Goal: Task Accomplishment & Management: Manage account settings

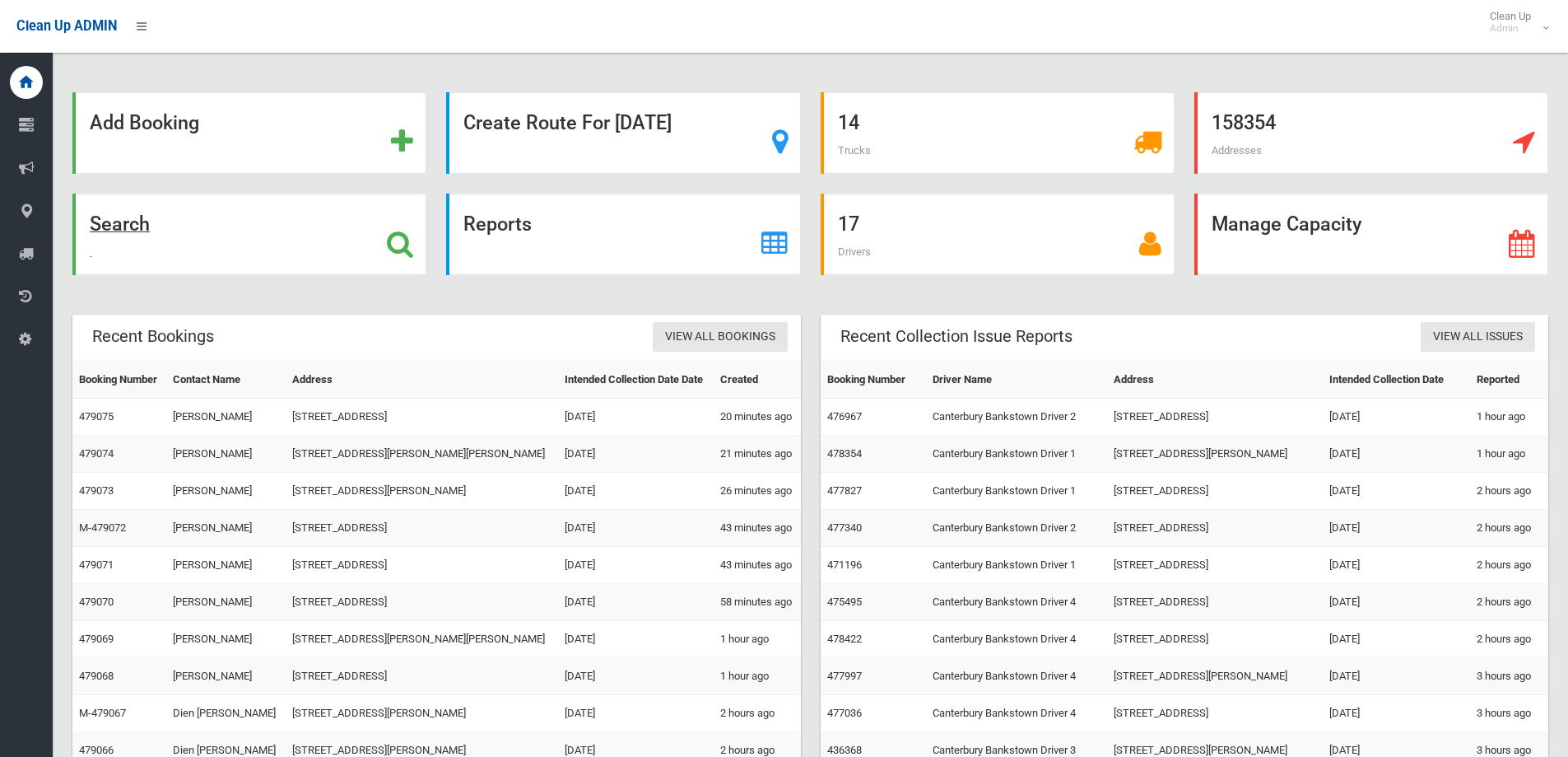
drag, startPoint x: 145, startPoint y: 228, endPoint x: 241, endPoint y: 251, distance: 98.7
click at [144, 228] on strong "Search" at bounding box center [119, 224] width 60 height 23
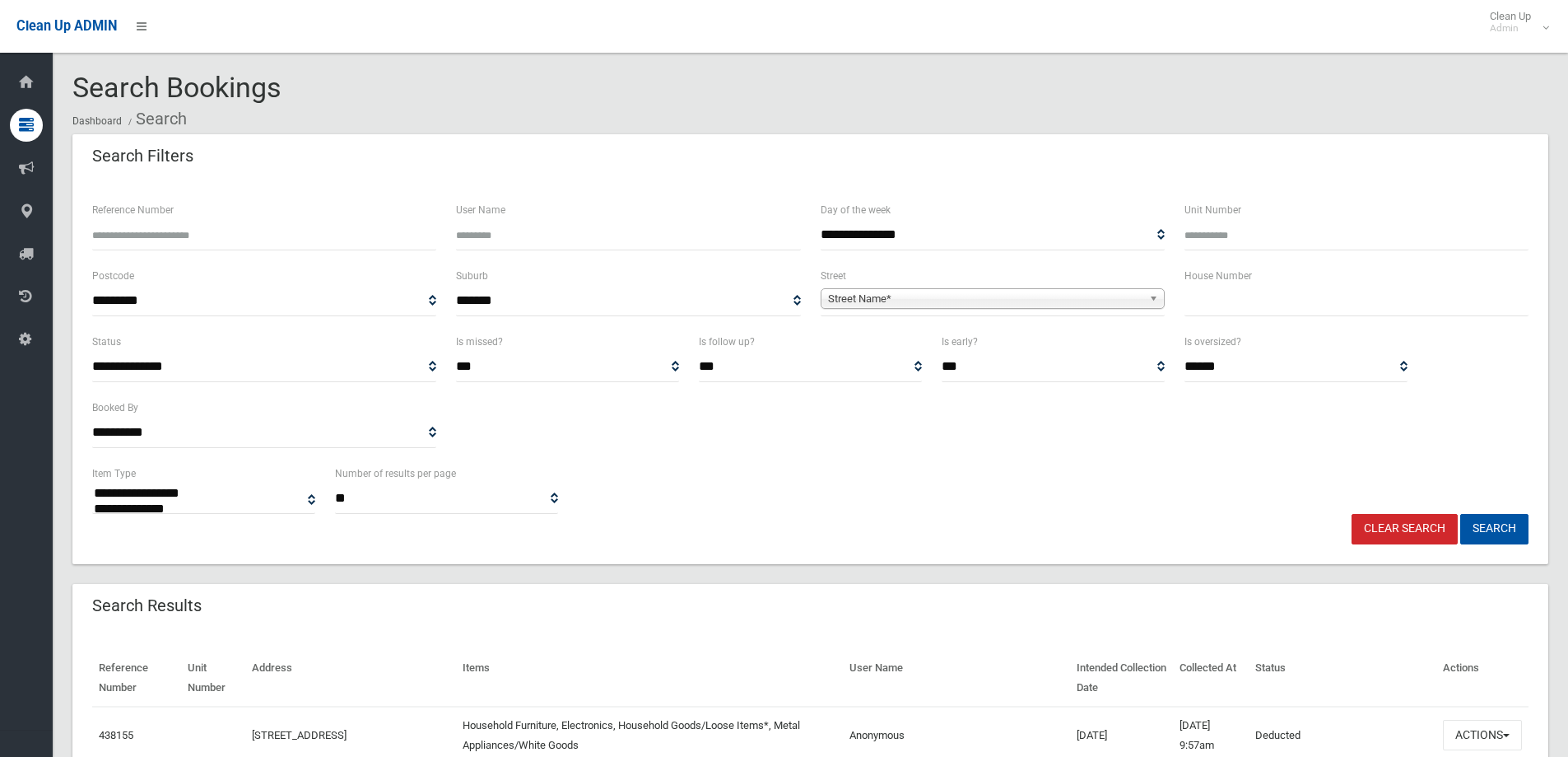
select select
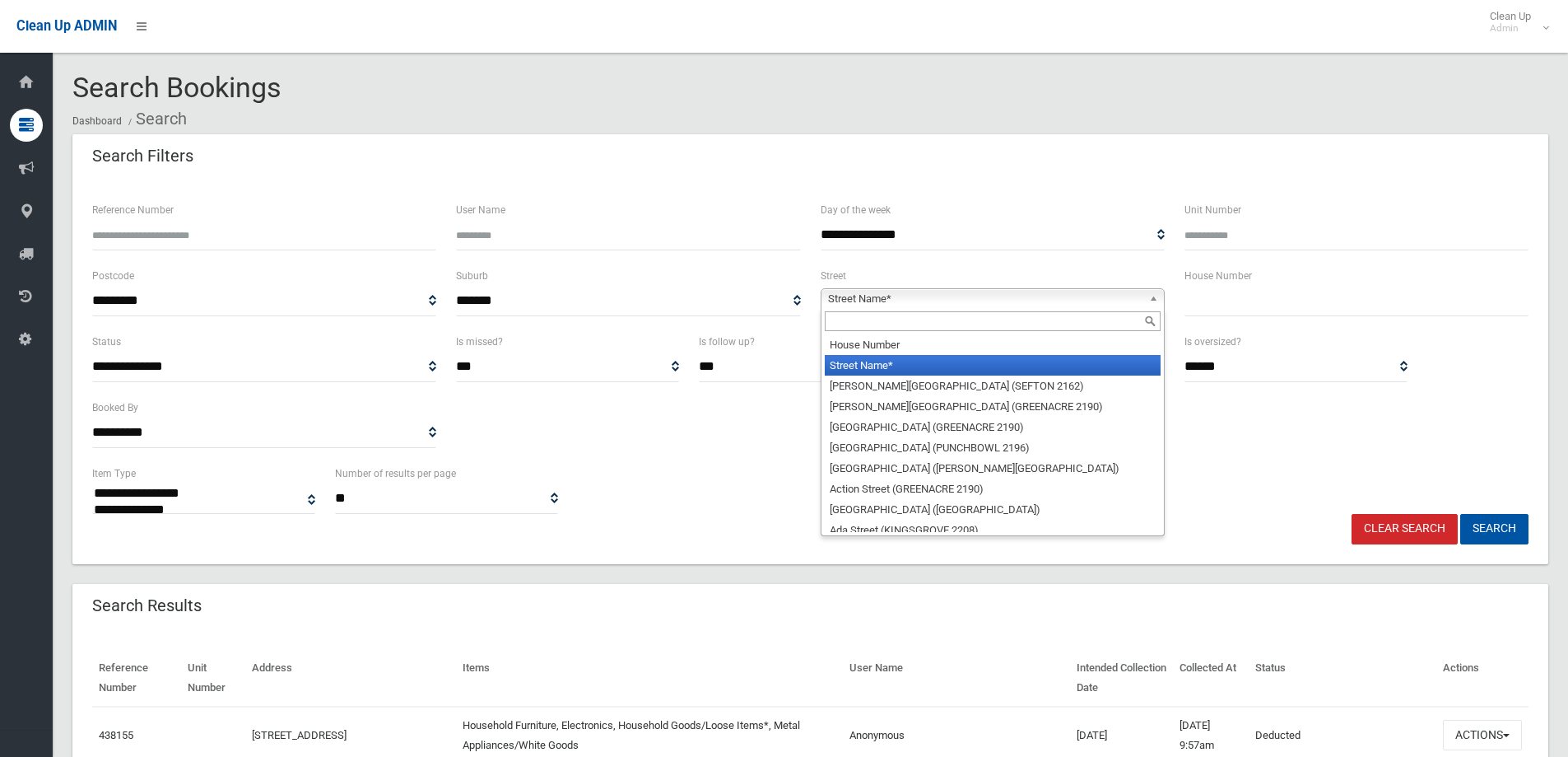
click at [899, 290] on span "Street Name*" at bounding box center [985, 299] width 314 height 20
click at [918, 332] on div at bounding box center [992, 321] width 342 height 26
click at [904, 322] on input "text" at bounding box center [992, 321] width 336 height 20
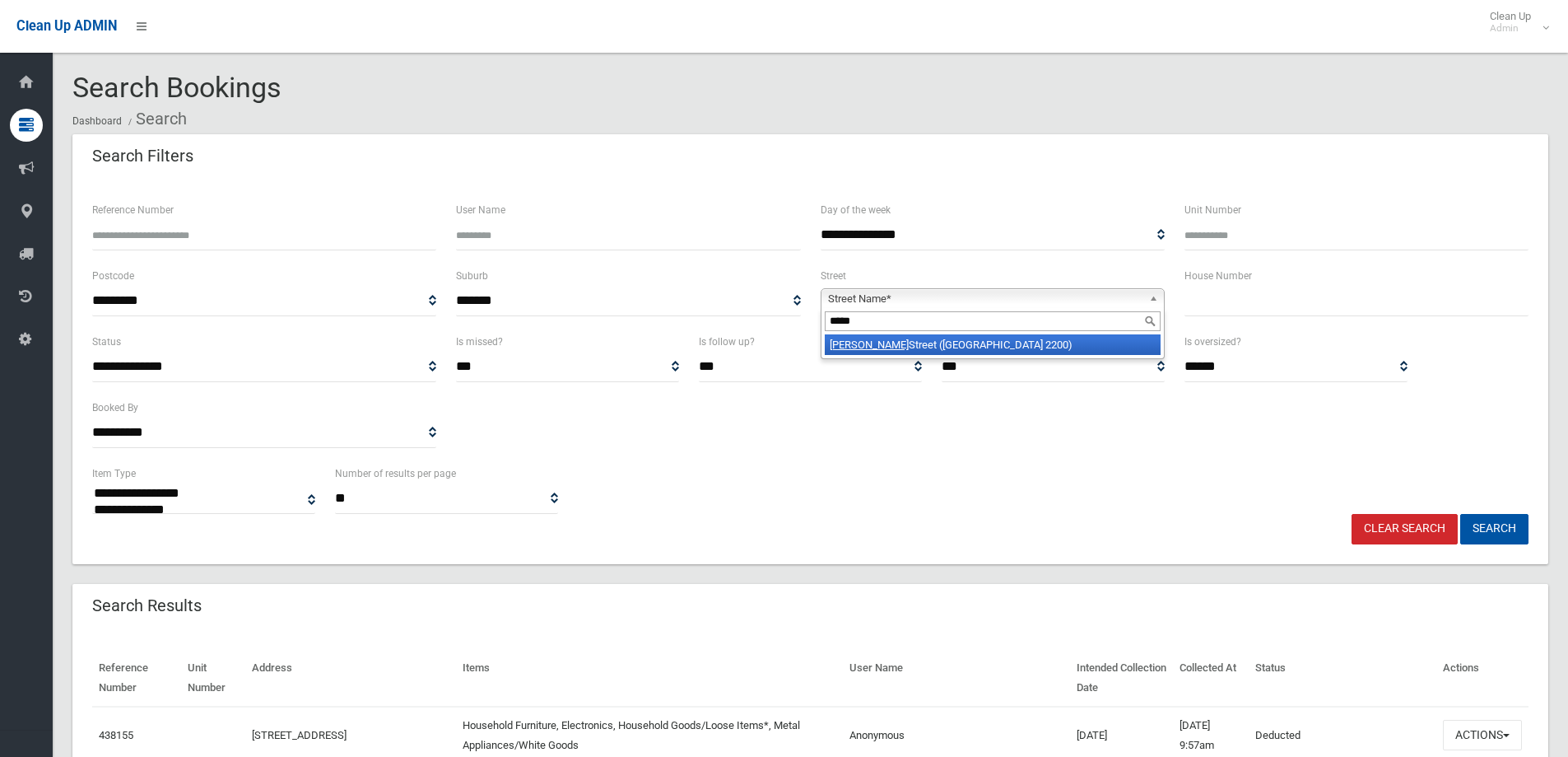
type input "*****"
click at [901, 345] on li "Ethel Street (CONDELL PARK 2200)" at bounding box center [992, 344] width 336 height 21
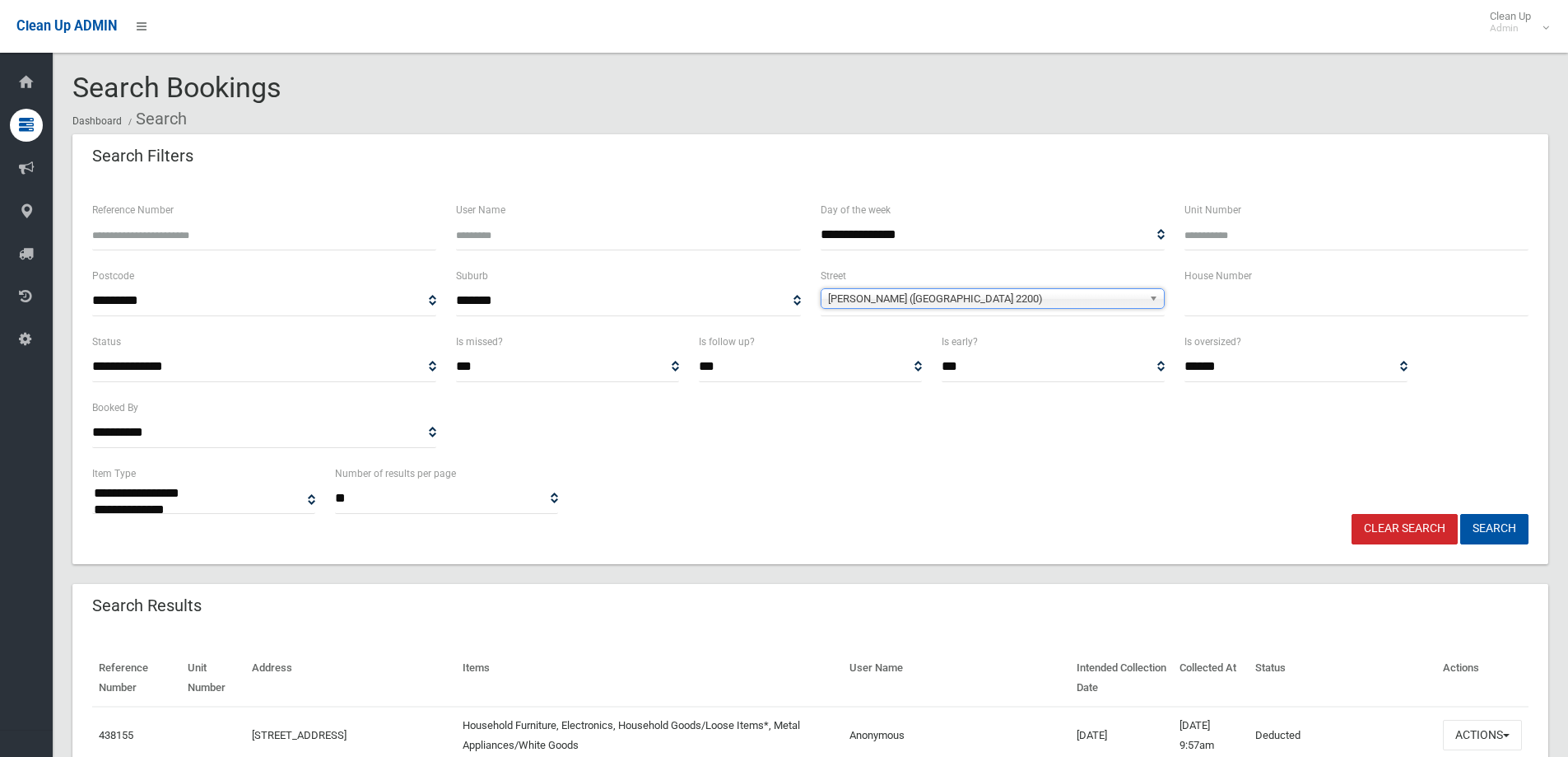
click at [1252, 311] on input "text" at bounding box center [1357, 301] width 344 height 30
type input "**"
click at [1461, 514] on button "Search" at bounding box center [1495, 529] width 68 height 30
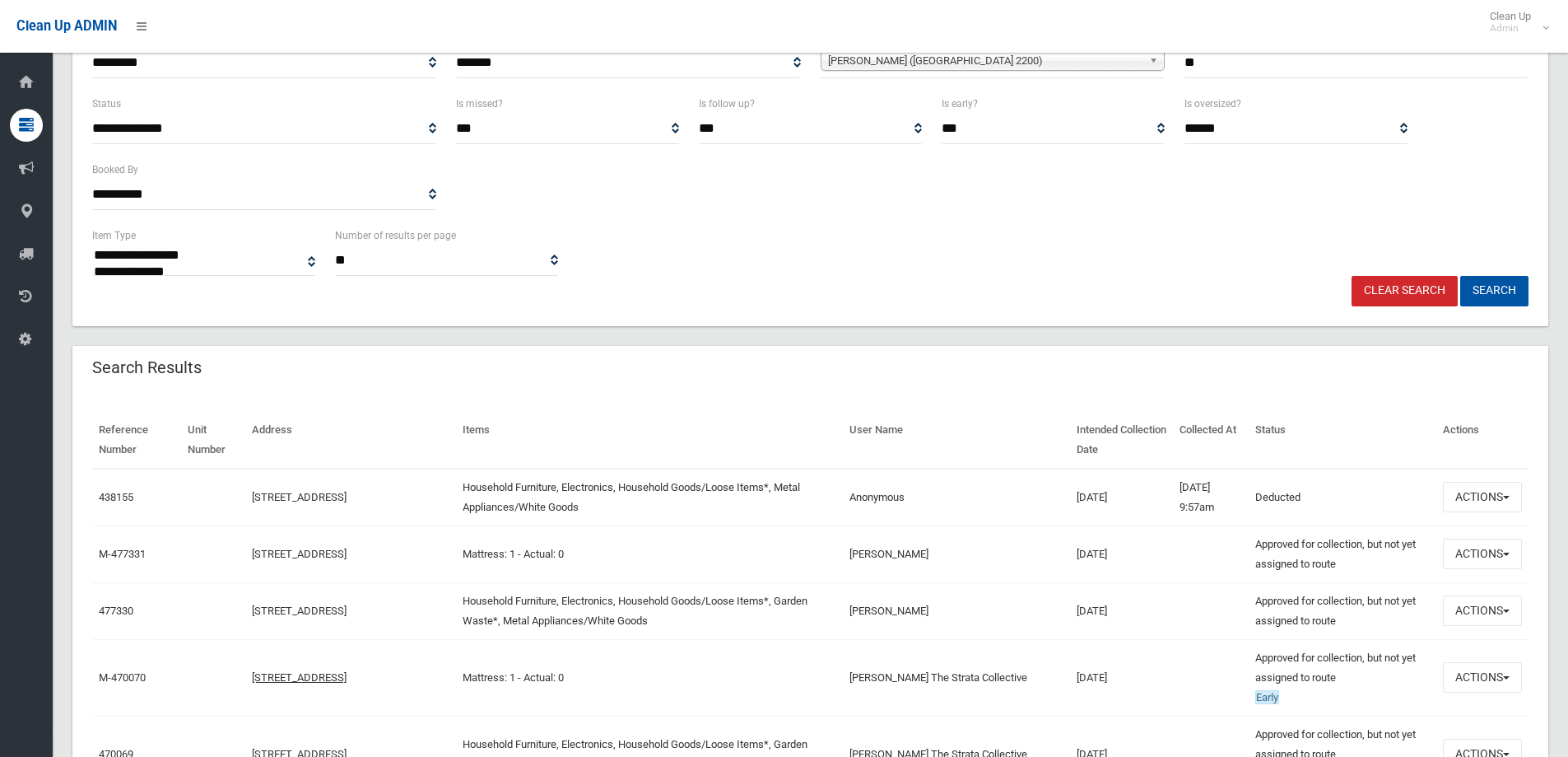
scroll to position [247, 0]
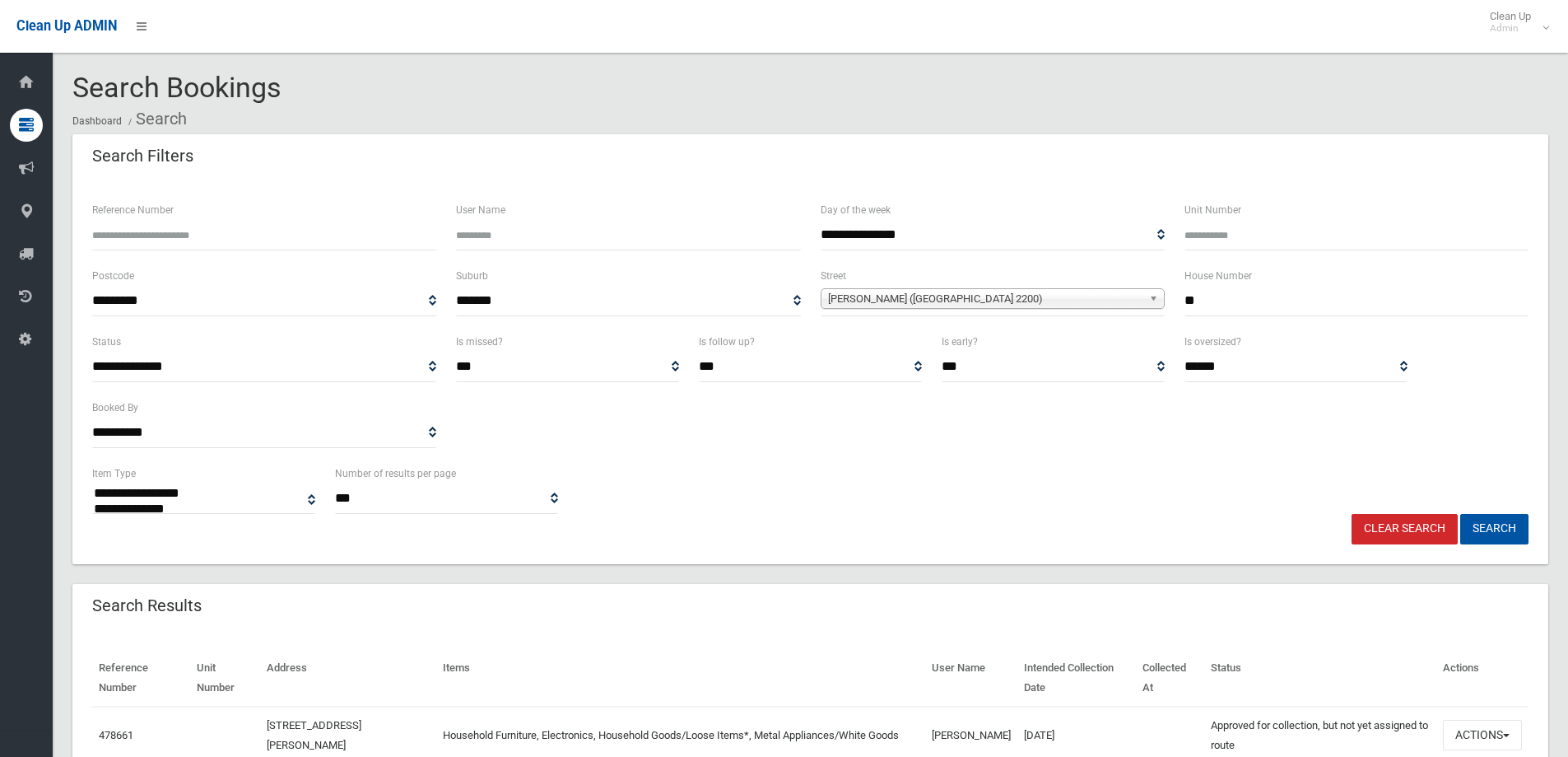
select select
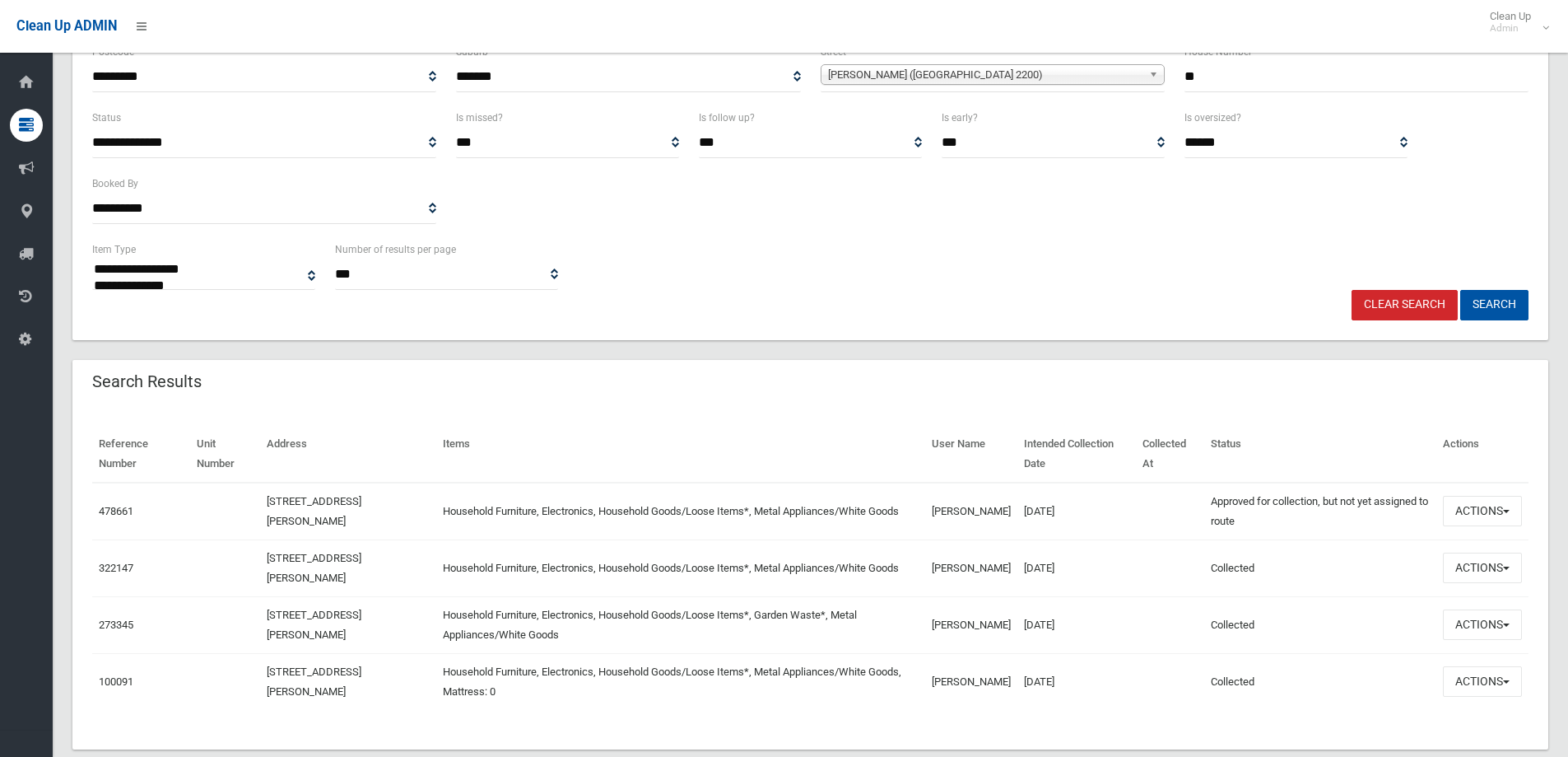
scroll to position [256, 0]
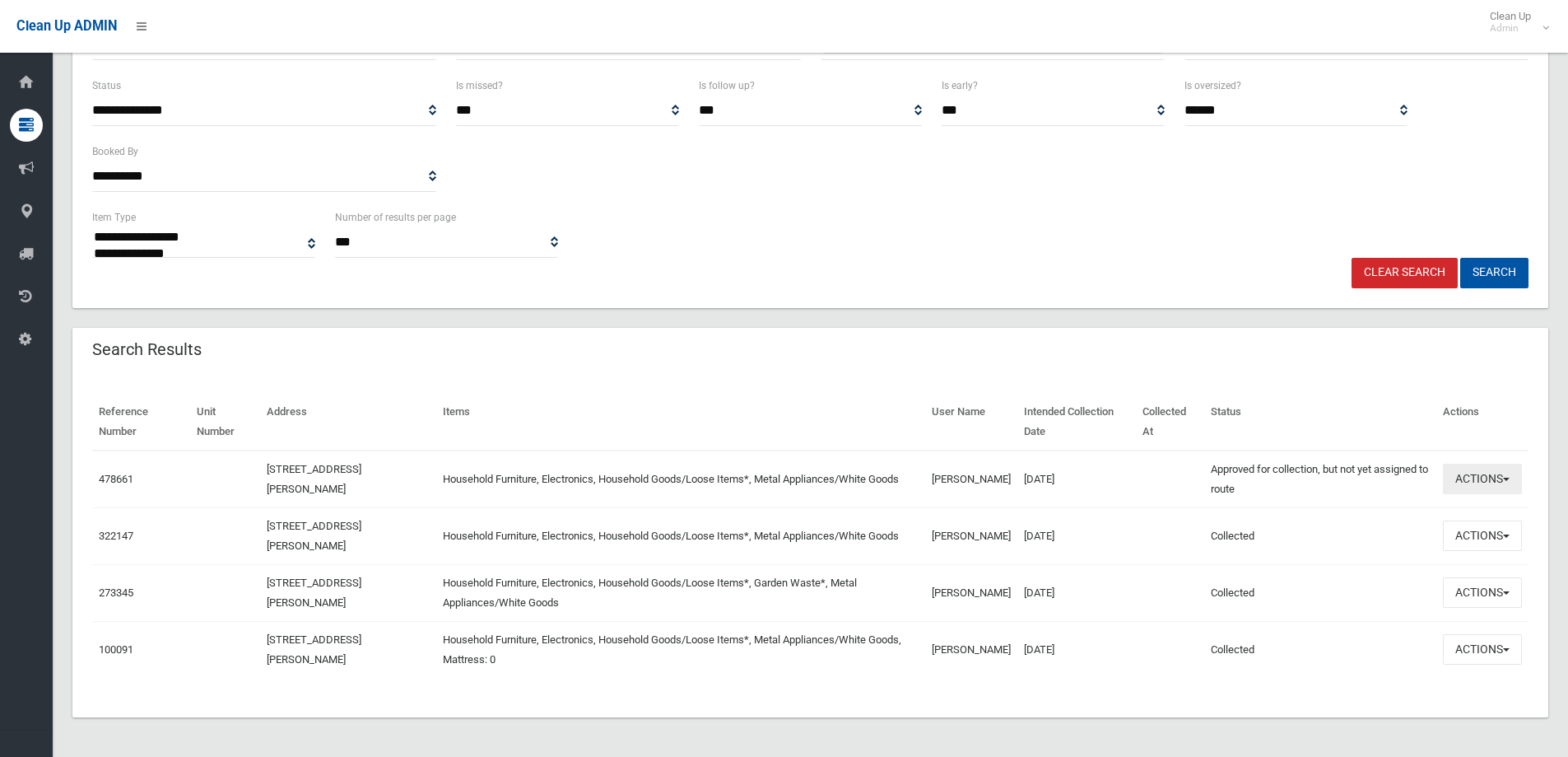
click at [1475, 486] on button "Actions" at bounding box center [1482, 478] width 79 height 30
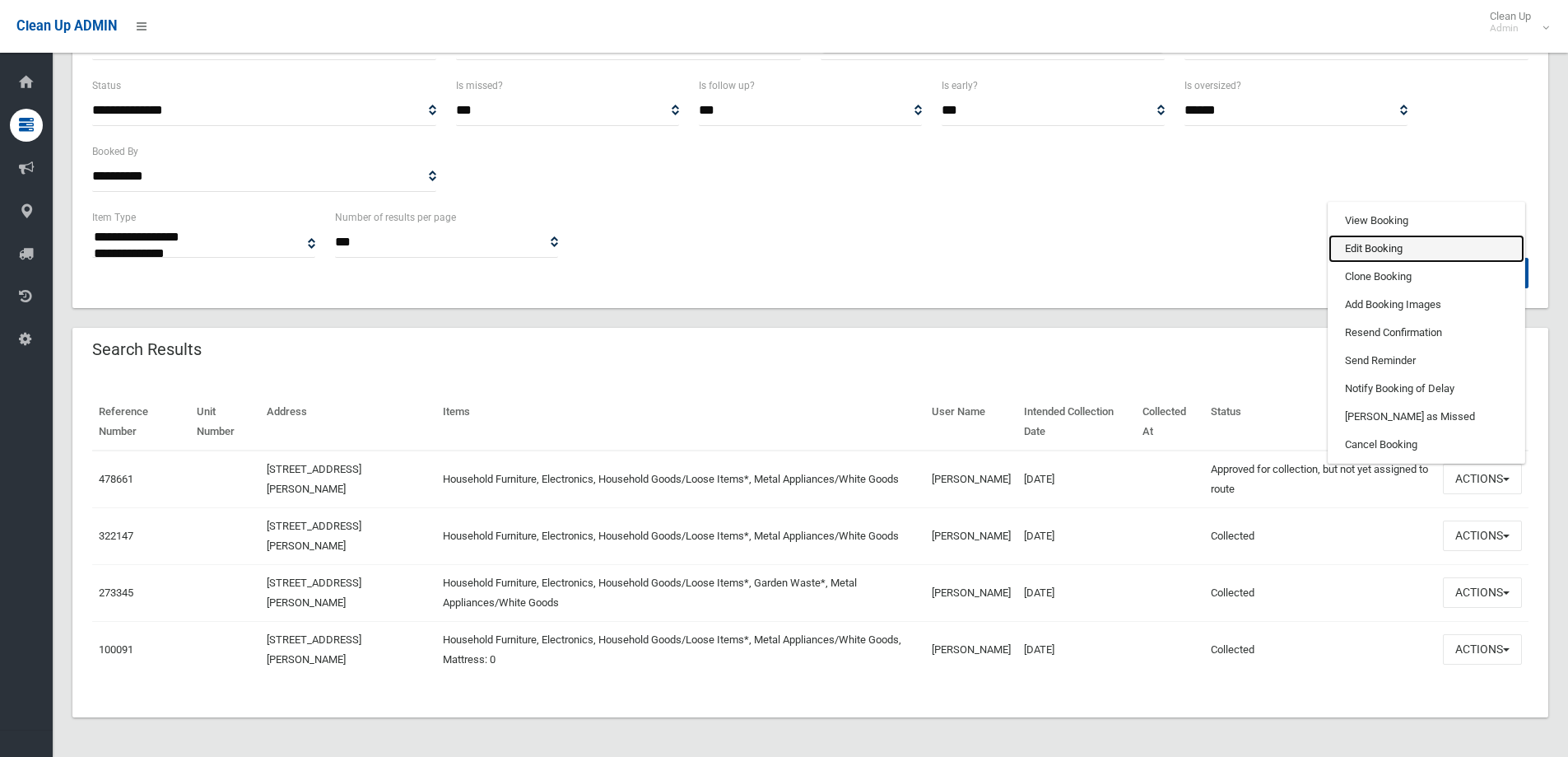
click at [1384, 250] on link "Edit Booking" at bounding box center [1426, 248] width 196 height 28
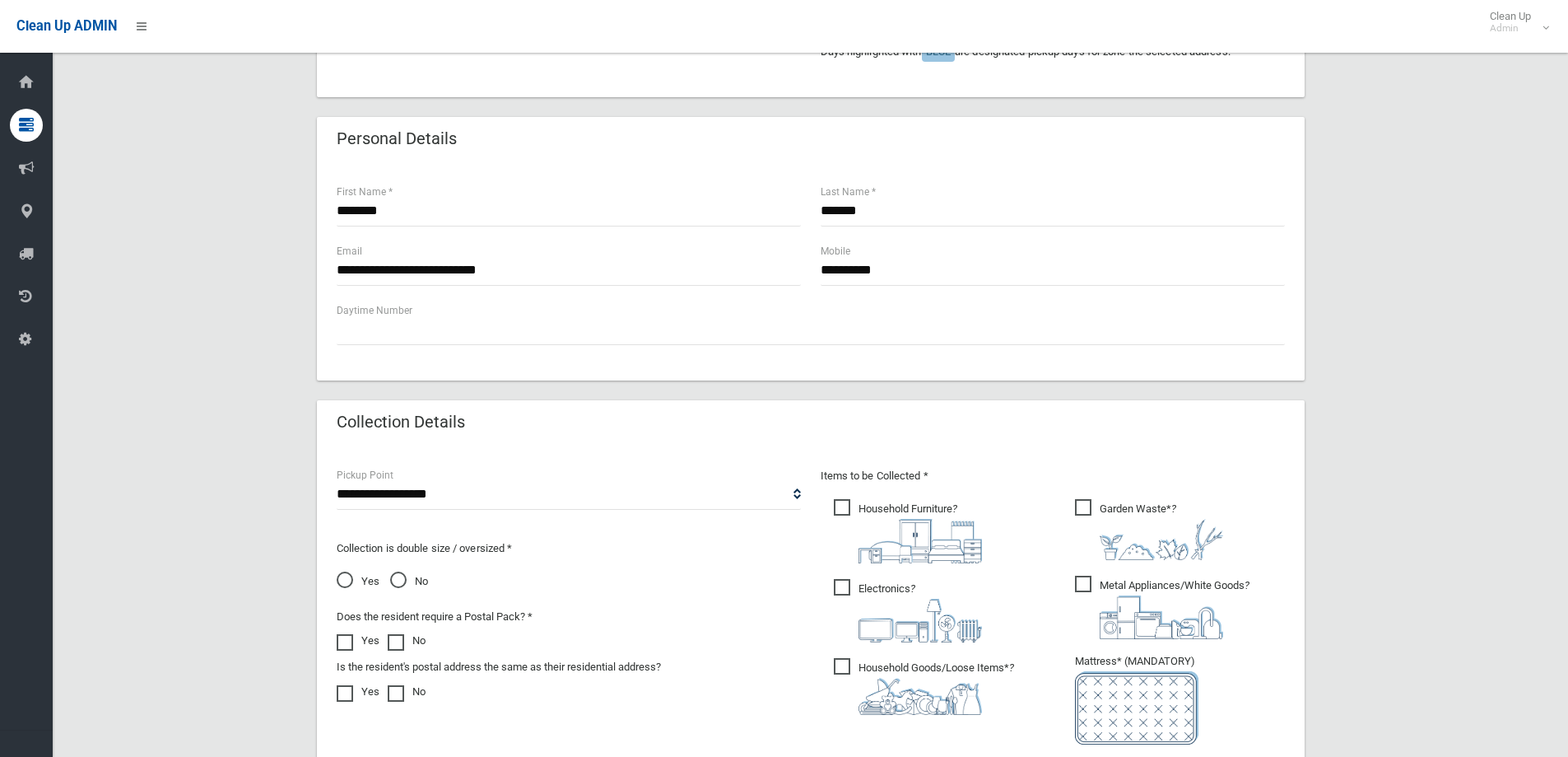
scroll to position [494, 0]
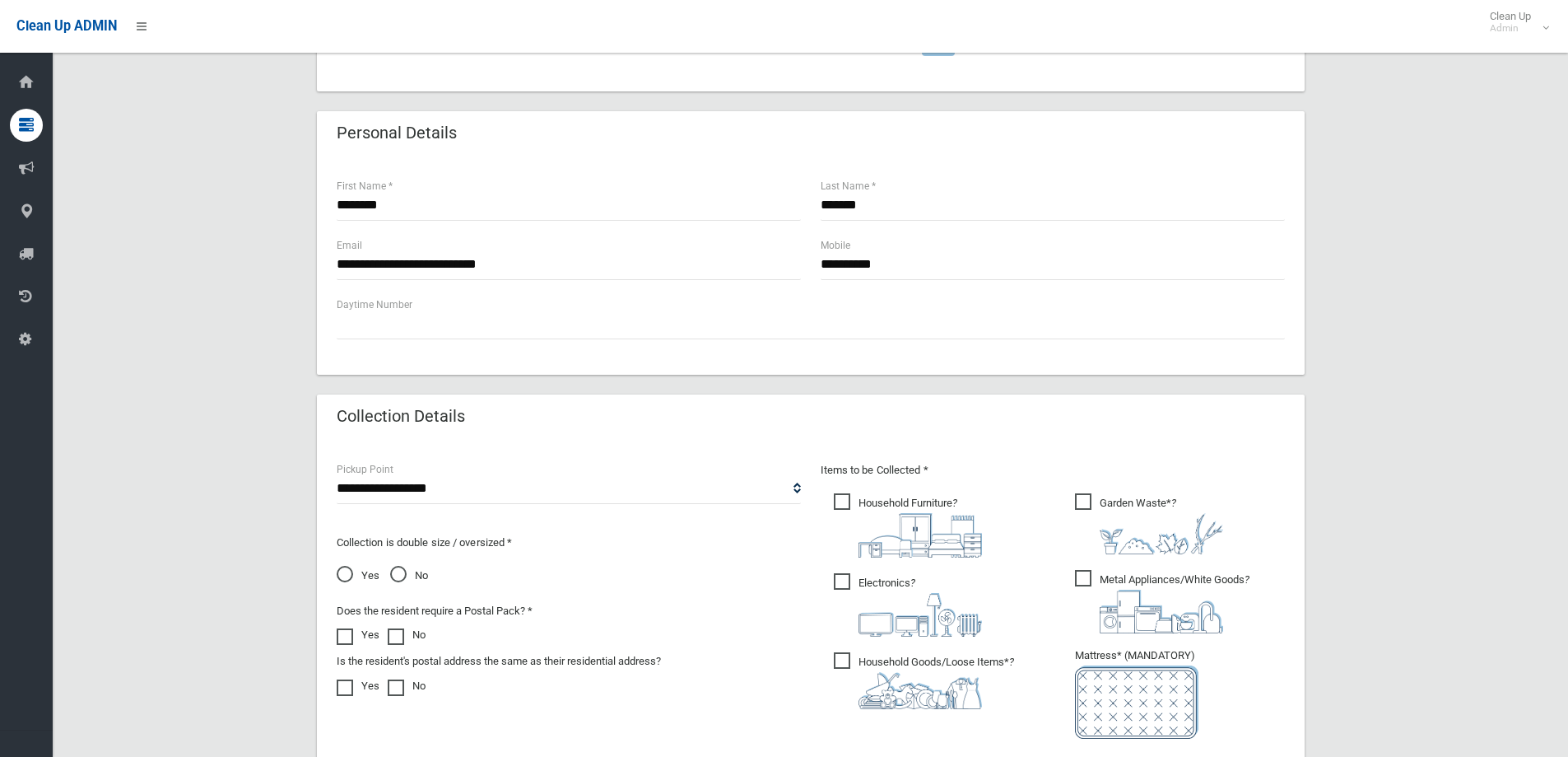
click at [350, 575] on span "Yes" at bounding box center [358, 575] width 43 height 20
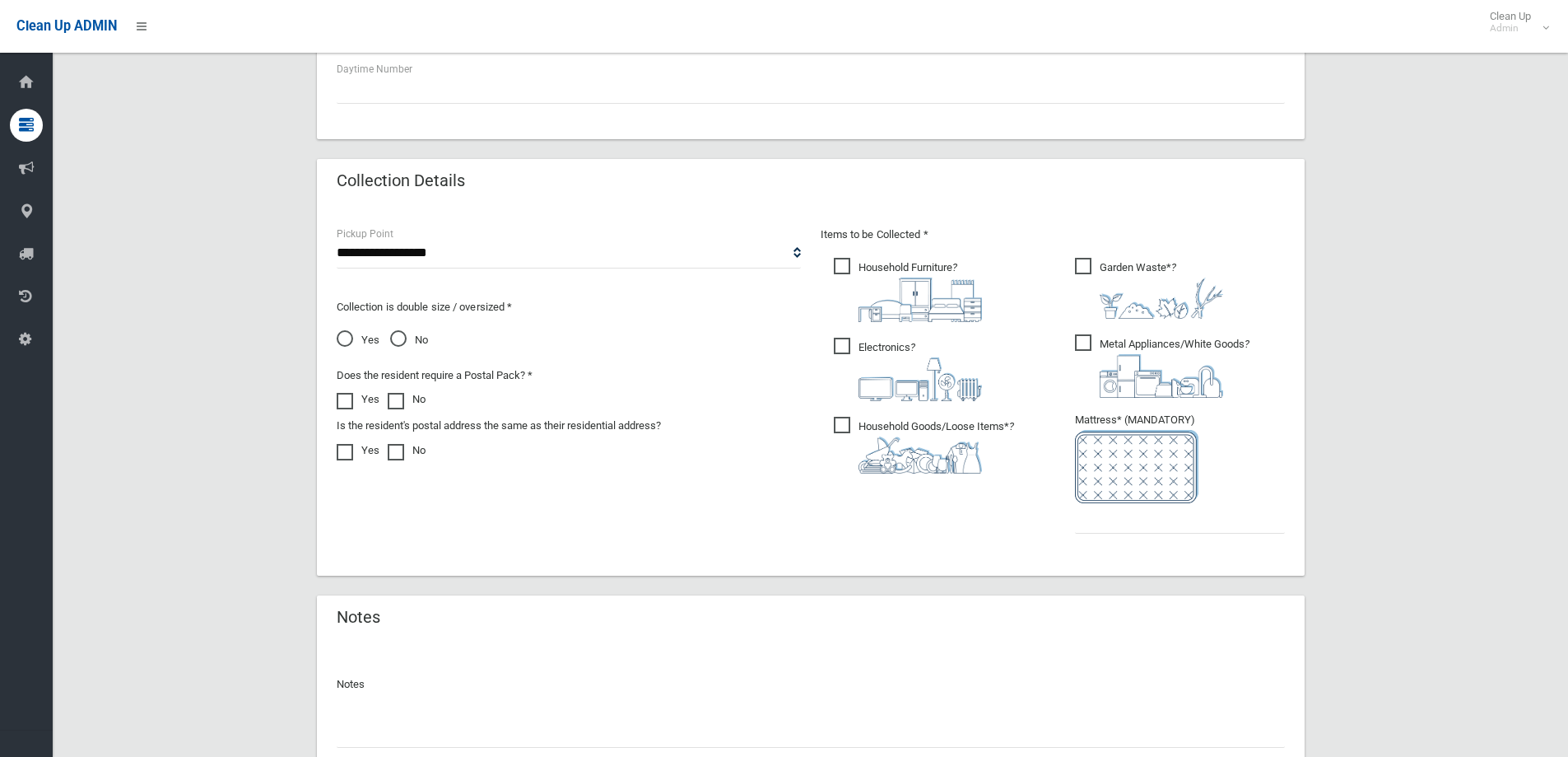
scroll to position [865, 0]
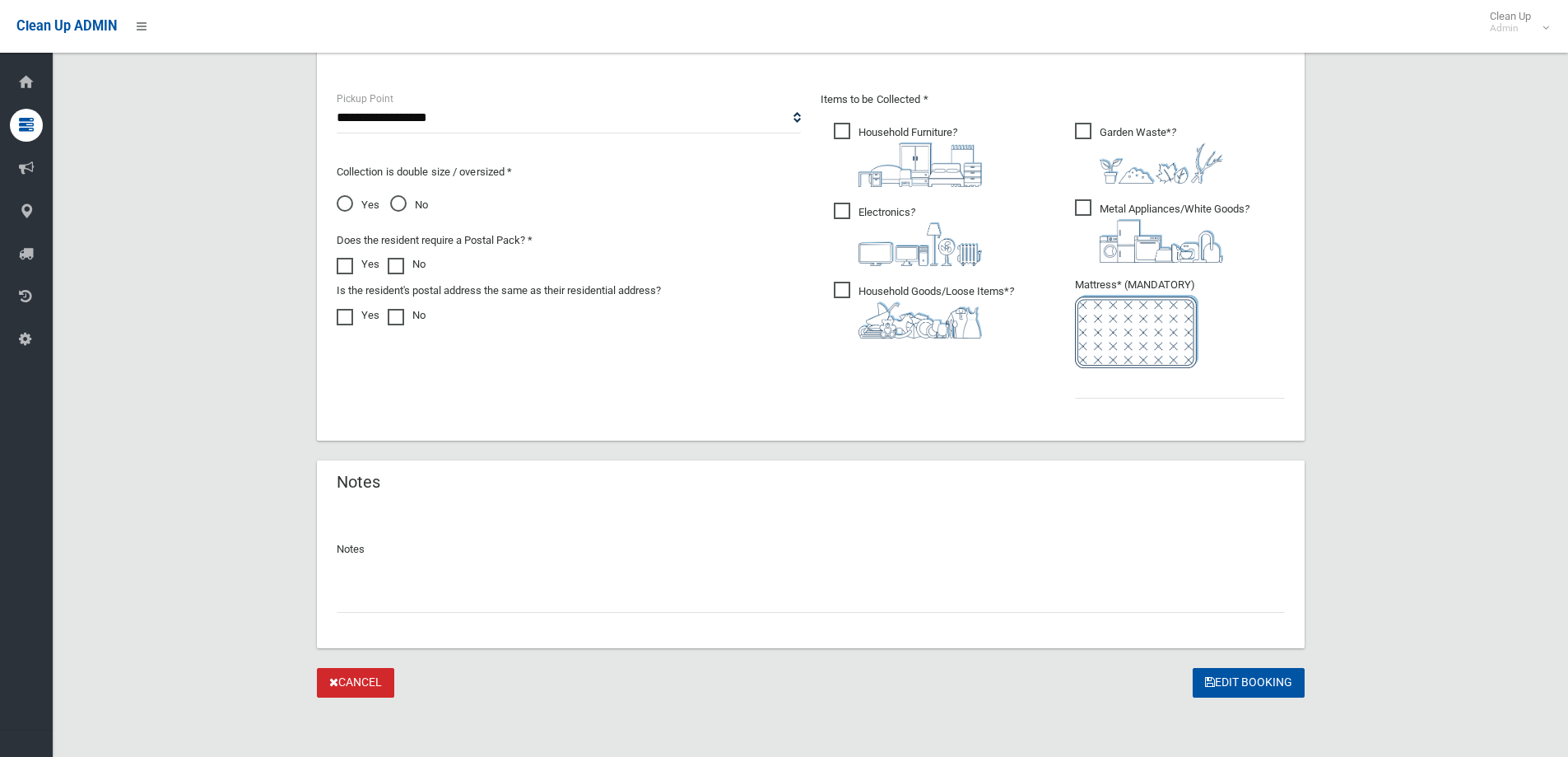
click at [478, 592] on input "text" at bounding box center [810, 598] width 948 height 30
type input "*"
type input "**********"
click at [1137, 381] on input "text" at bounding box center [1179, 383] width 210 height 30
click at [1124, 141] on span "Garden Waste* ?" at bounding box center [1148, 153] width 148 height 61
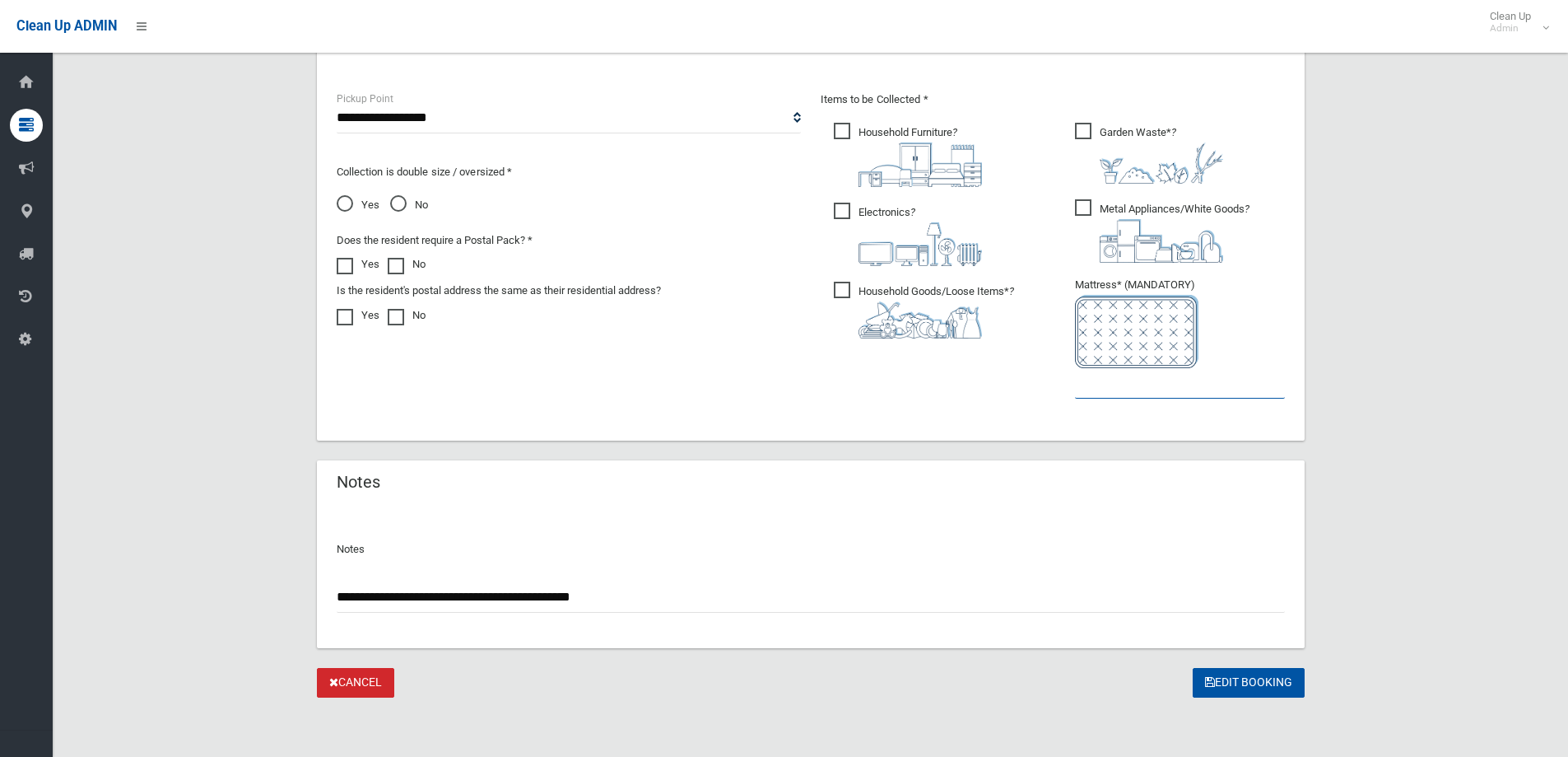
click at [1120, 397] on input "text" at bounding box center [1179, 383] width 210 height 30
type input "*"
click at [1231, 682] on button "Edit Booking" at bounding box center [1248, 683] width 112 height 30
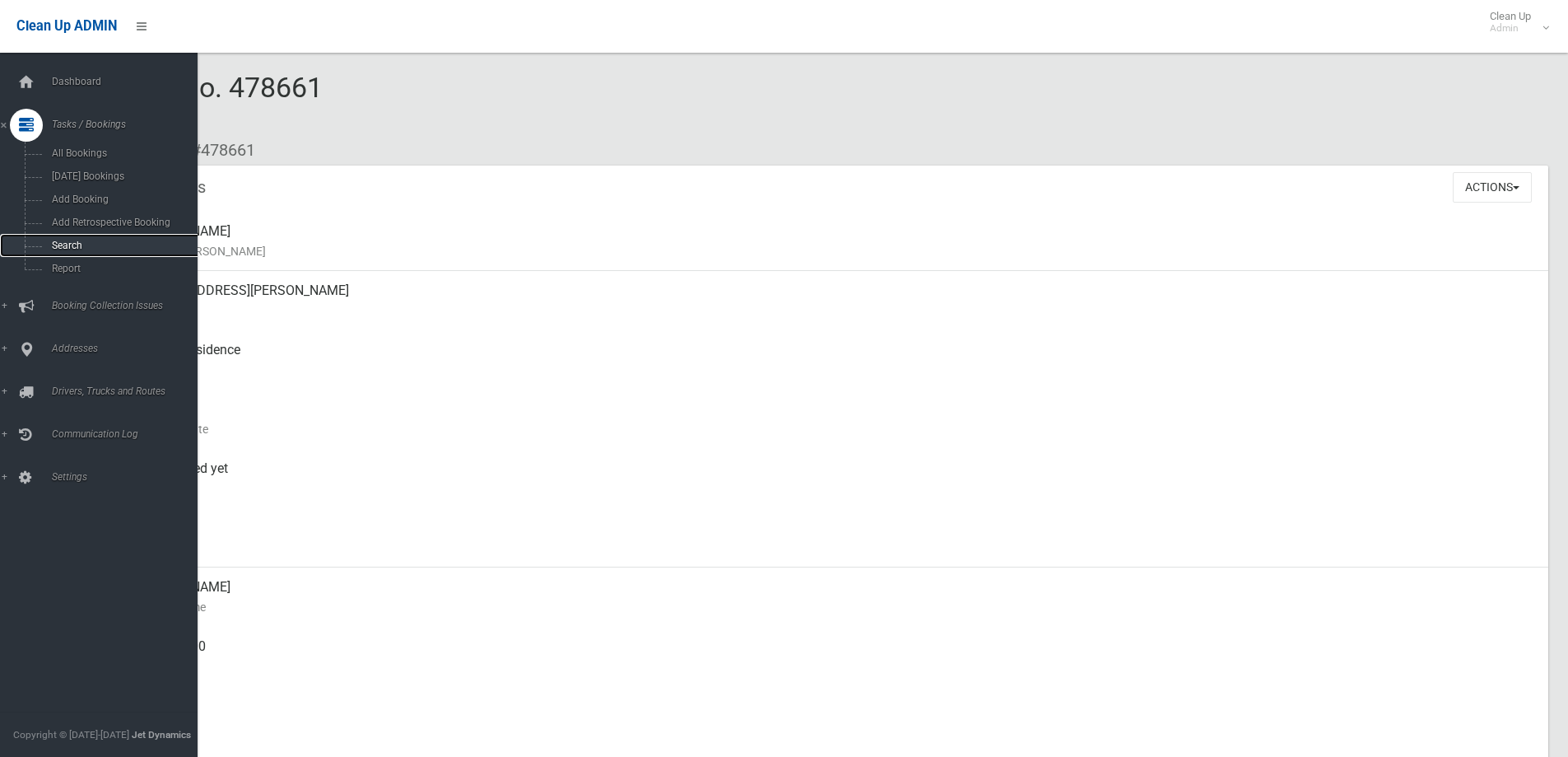
click at [57, 242] on span "Search" at bounding box center [121, 245] width 149 height 12
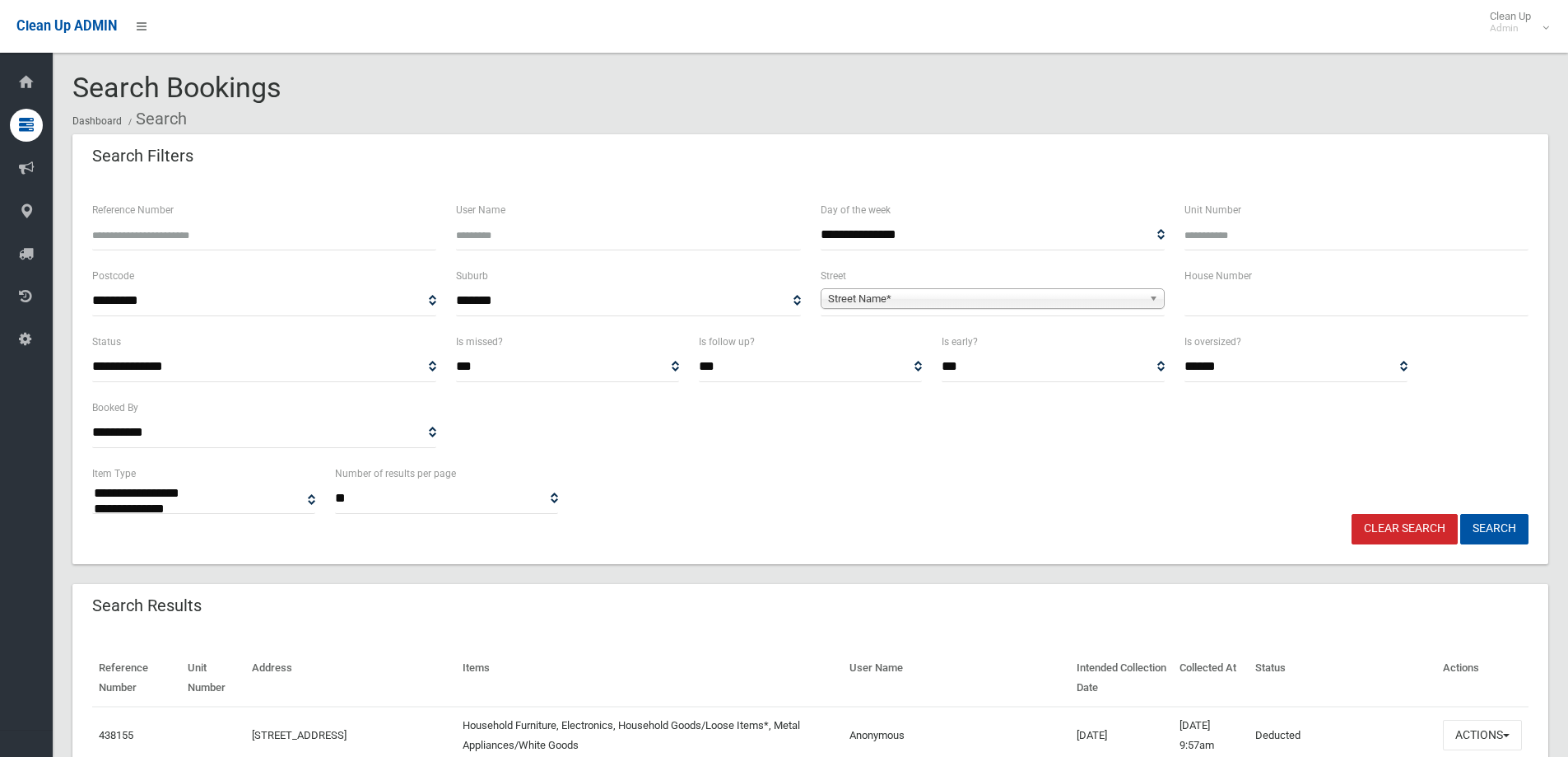
select select
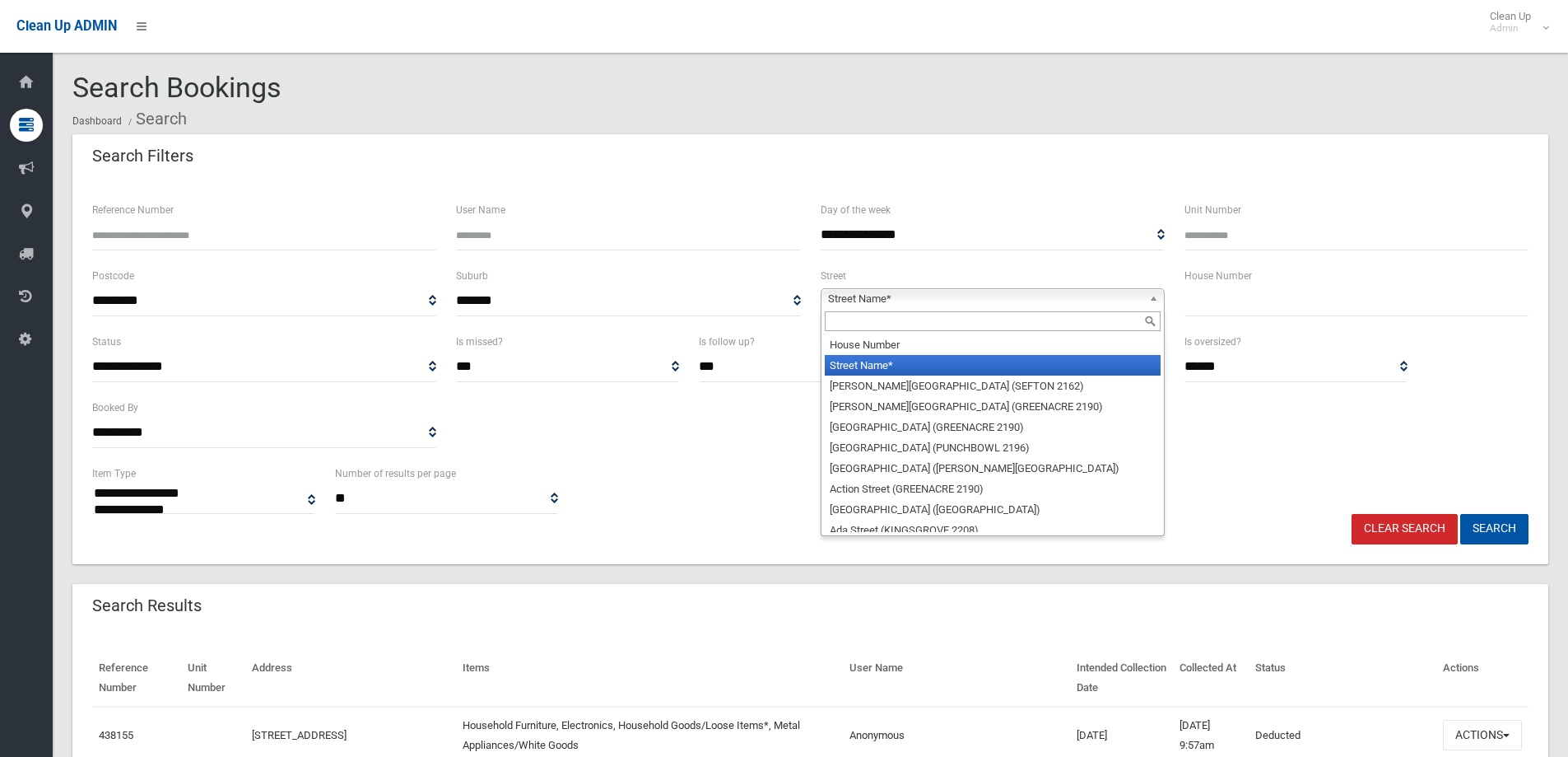
click at [910, 298] on span "Street Name*" at bounding box center [985, 299] width 314 height 20
click at [911, 324] on input "text" at bounding box center [992, 321] width 336 height 20
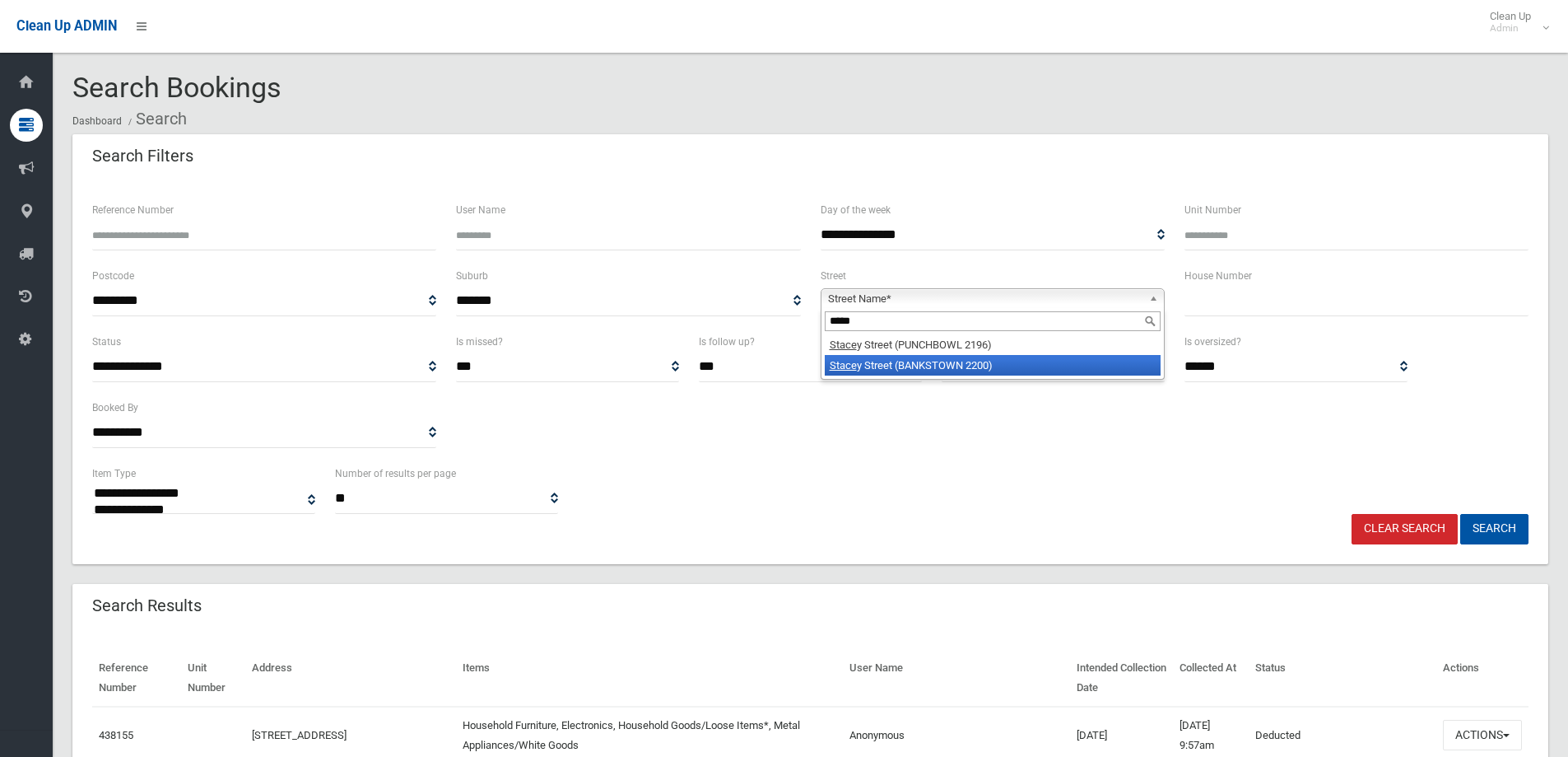
type input "*****"
click at [911, 360] on li "Stace y Street (BANKSTOWN 2200)" at bounding box center [992, 365] width 336 height 21
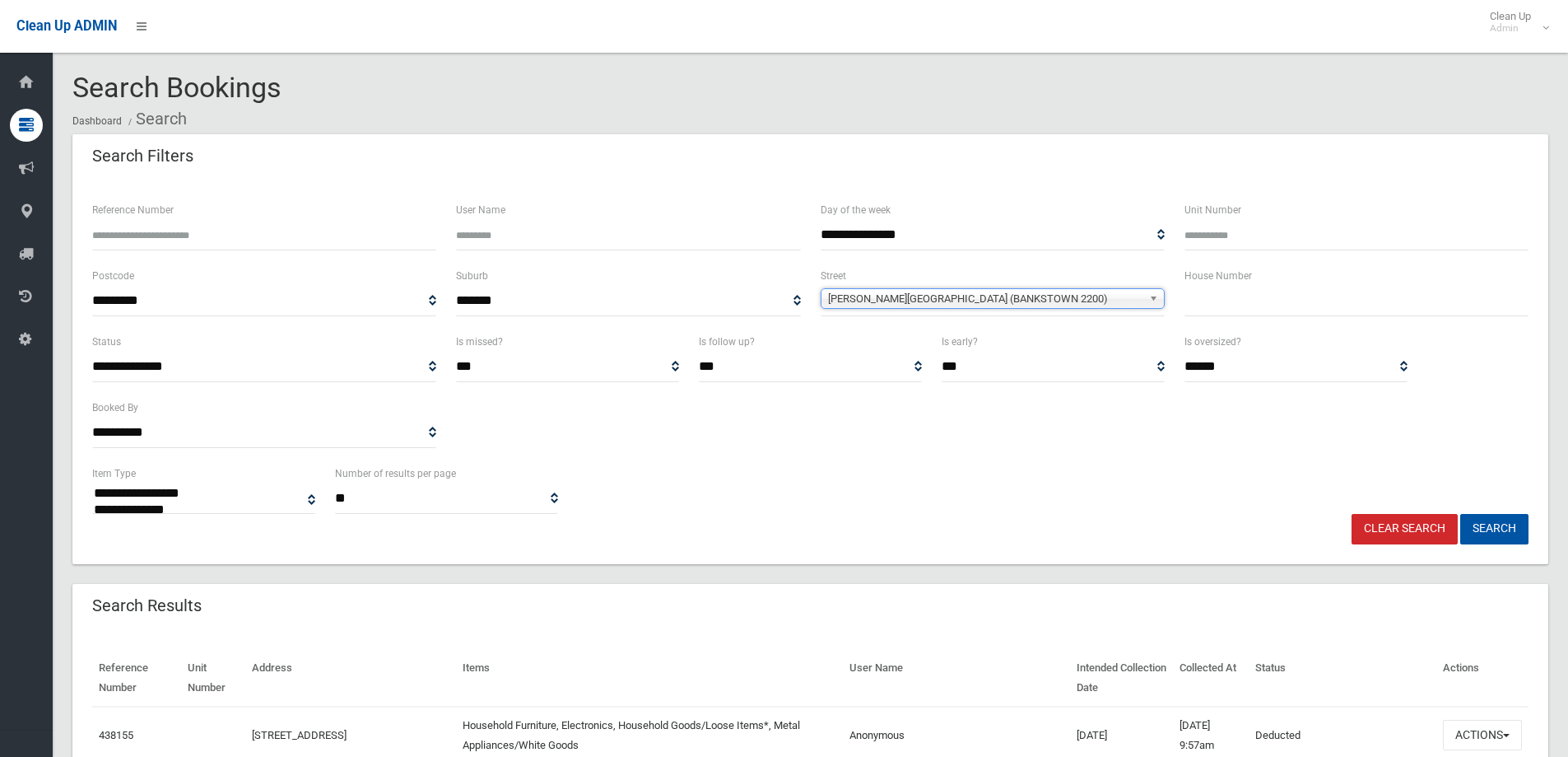
click at [1251, 305] on input "text" at bounding box center [1357, 301] width 344 height 30
type input "**"
click at [1461, 514] on button "Search" at bounding box center [1495, 529] width 68 height 30
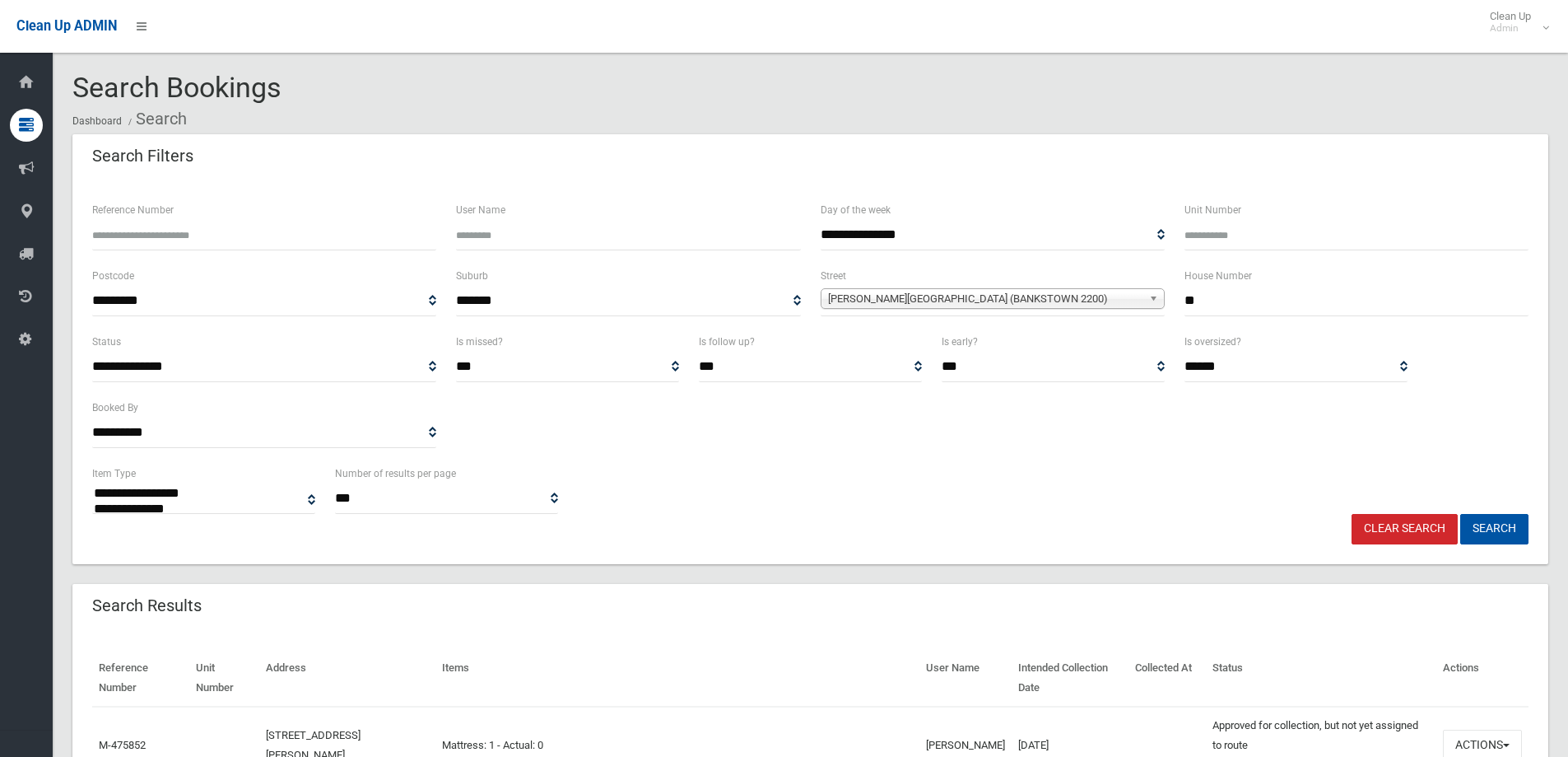
select select
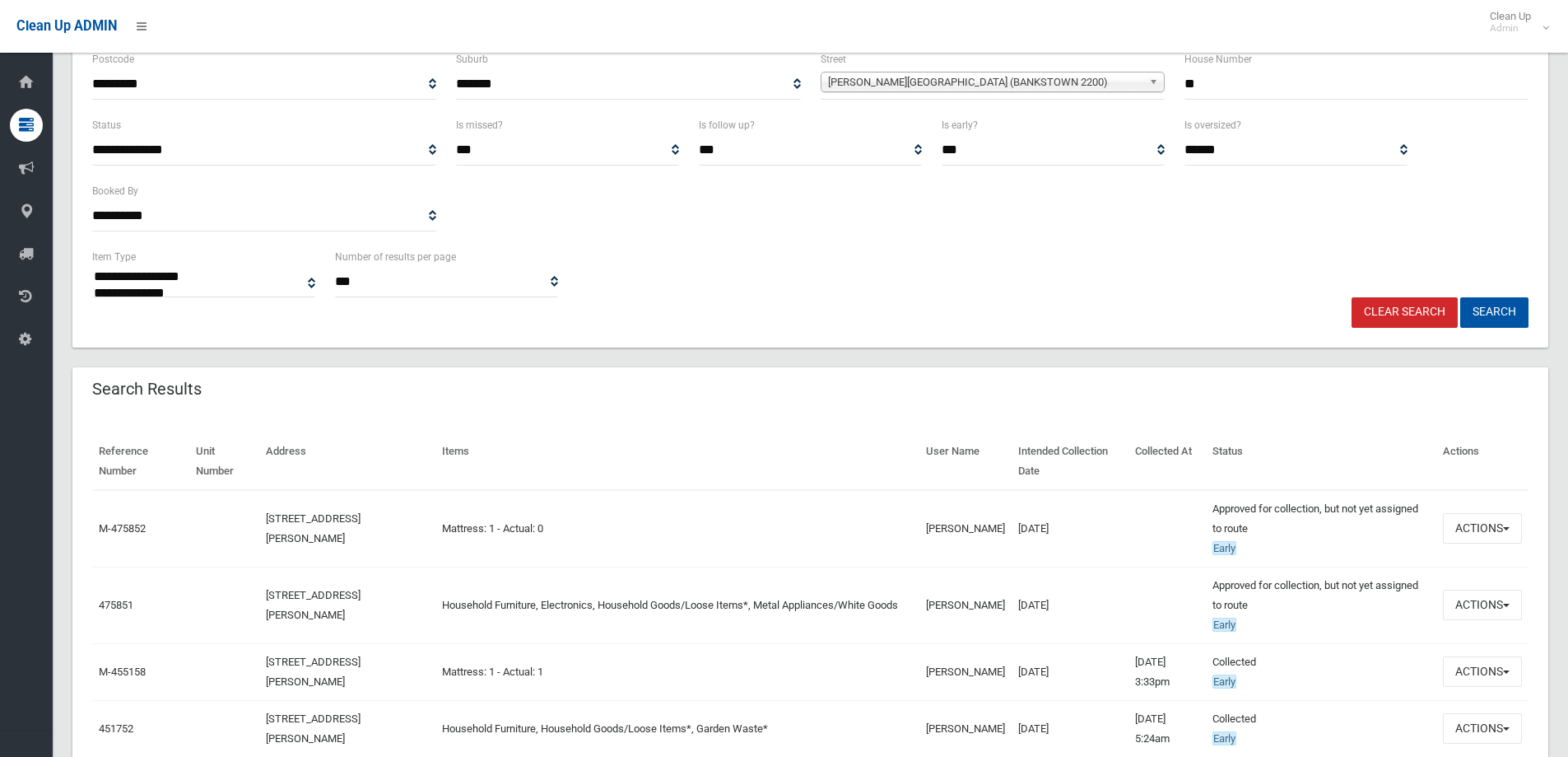
scroll to position [412, 0]
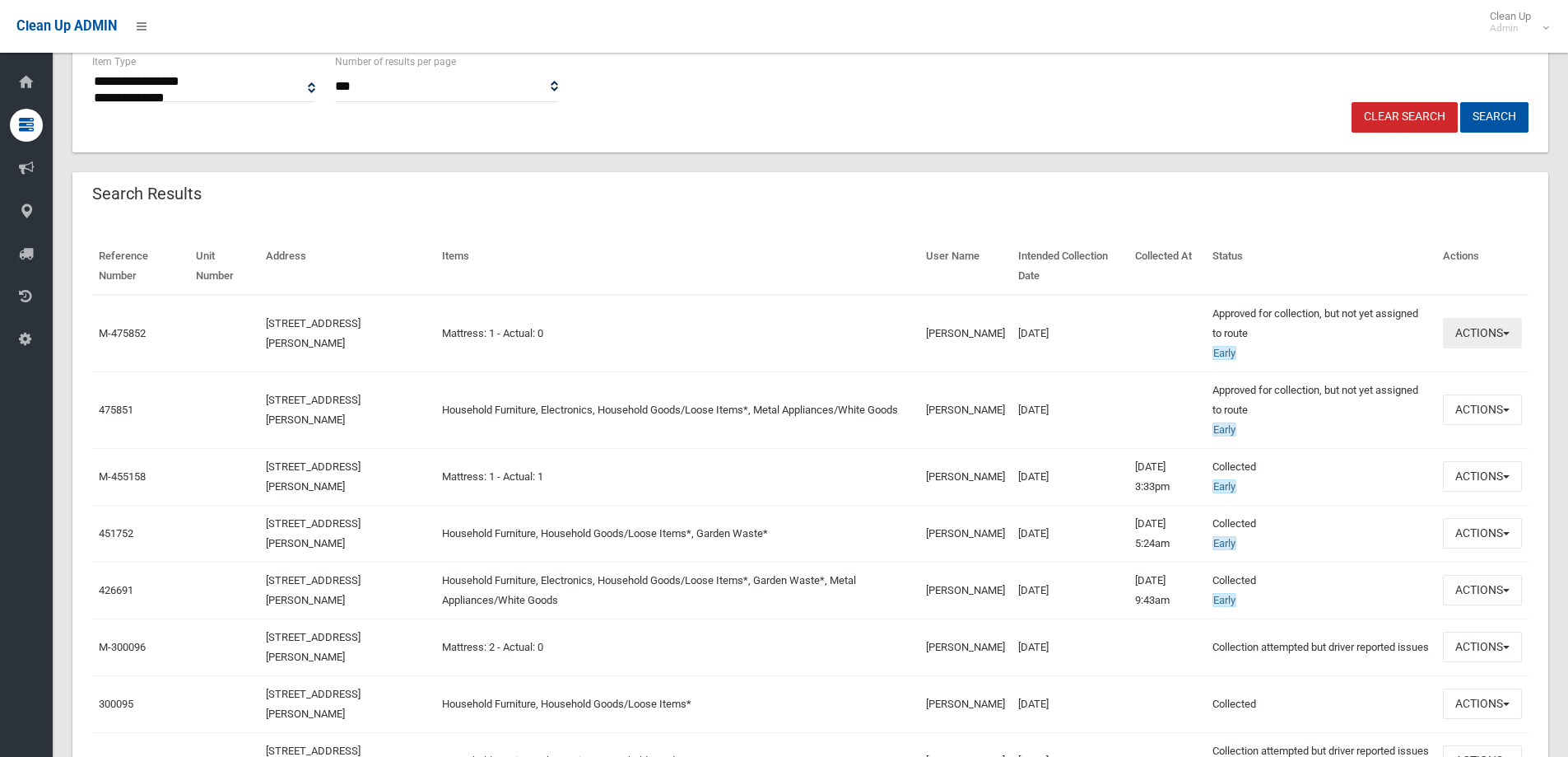
click at [1481, 334] on button "Actions" at bounding box center [1482, 333] width 79 height 30
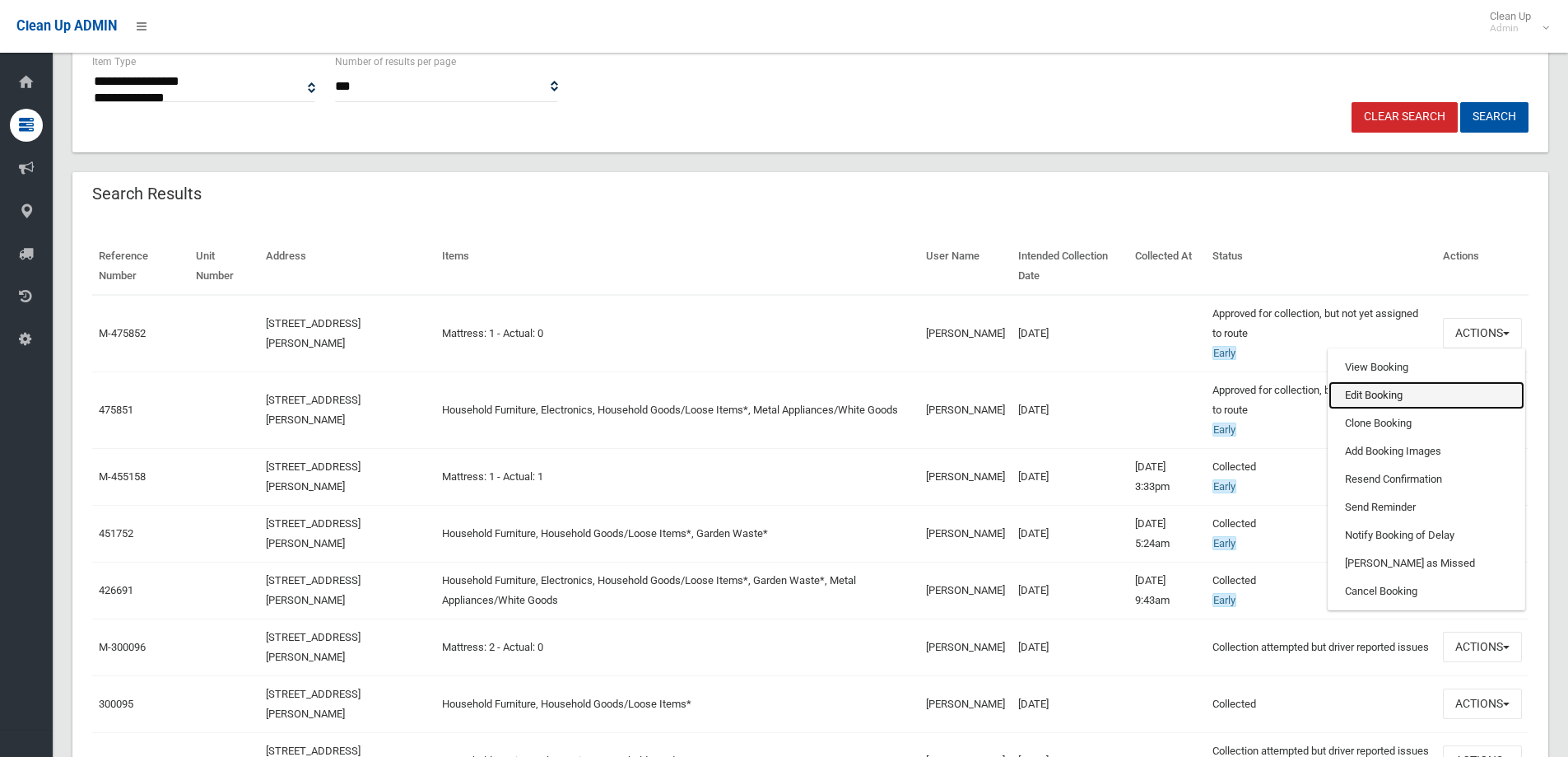
click at [1413, 398] on link "Edit Booking" at bounding box center [1426, 395] width 196 height 28
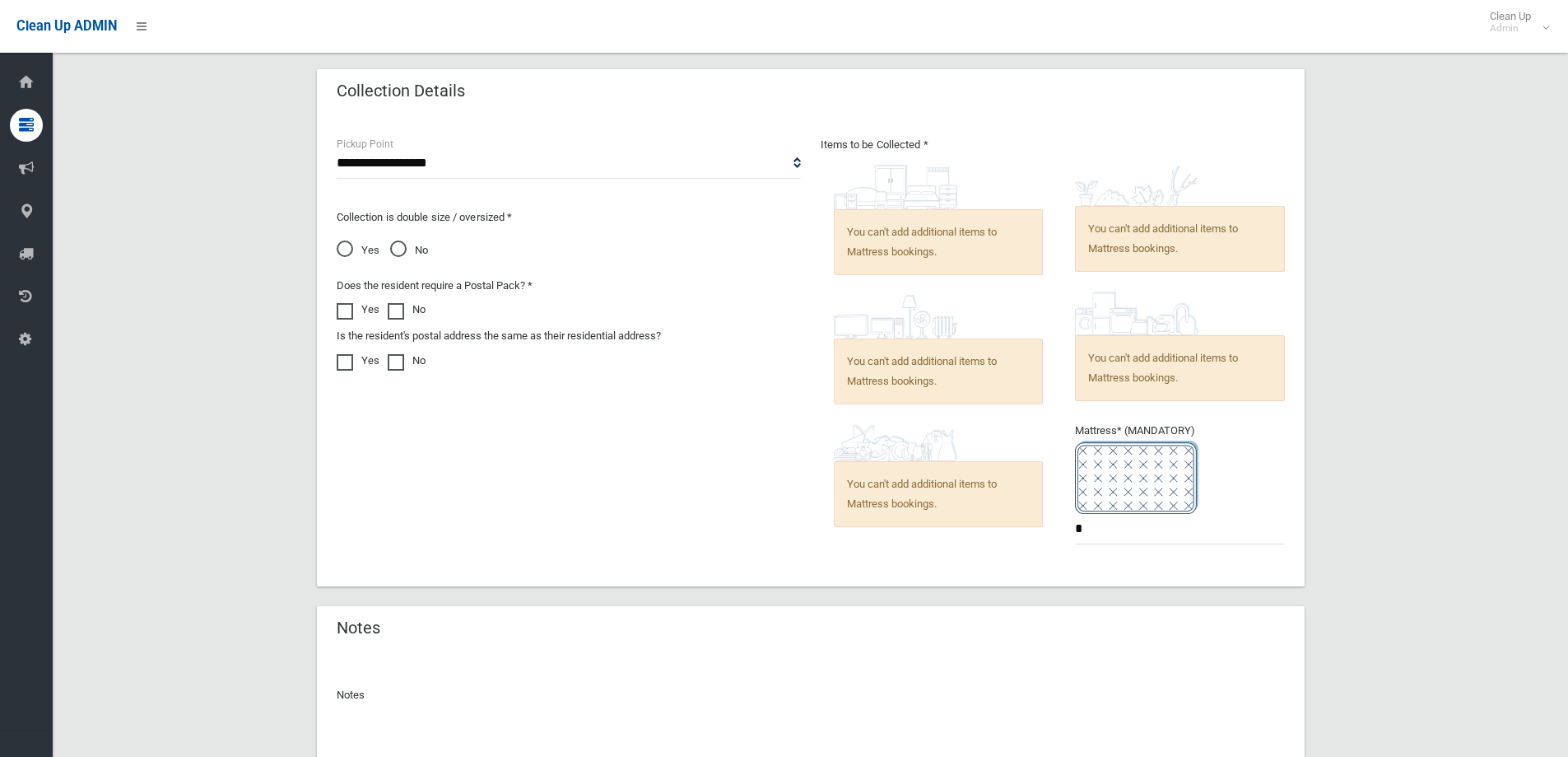
scroll to position [1217, 0]
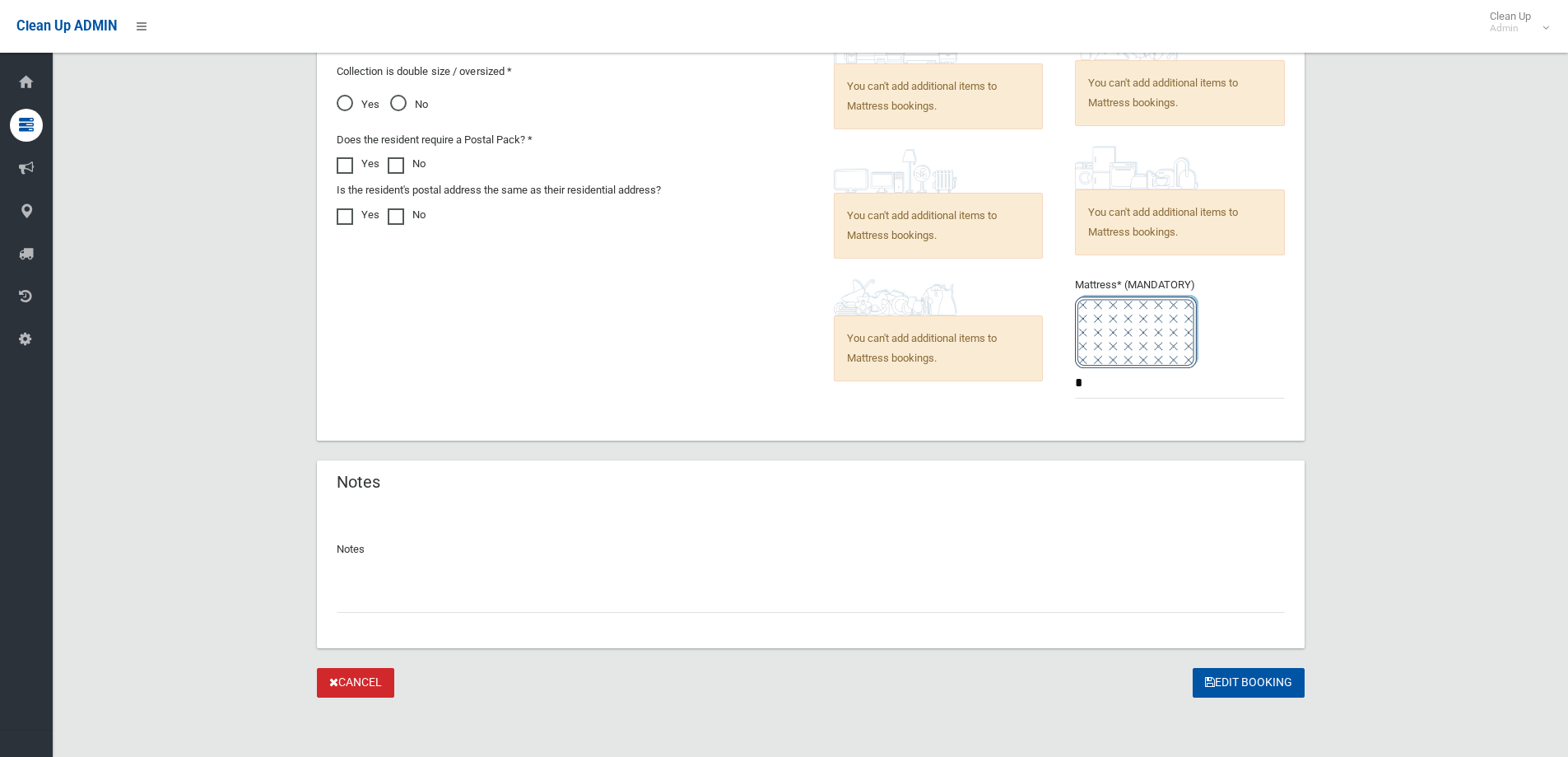
click at [540, 586] on input "text" at bounding box center [810, 598] width 948 height 30
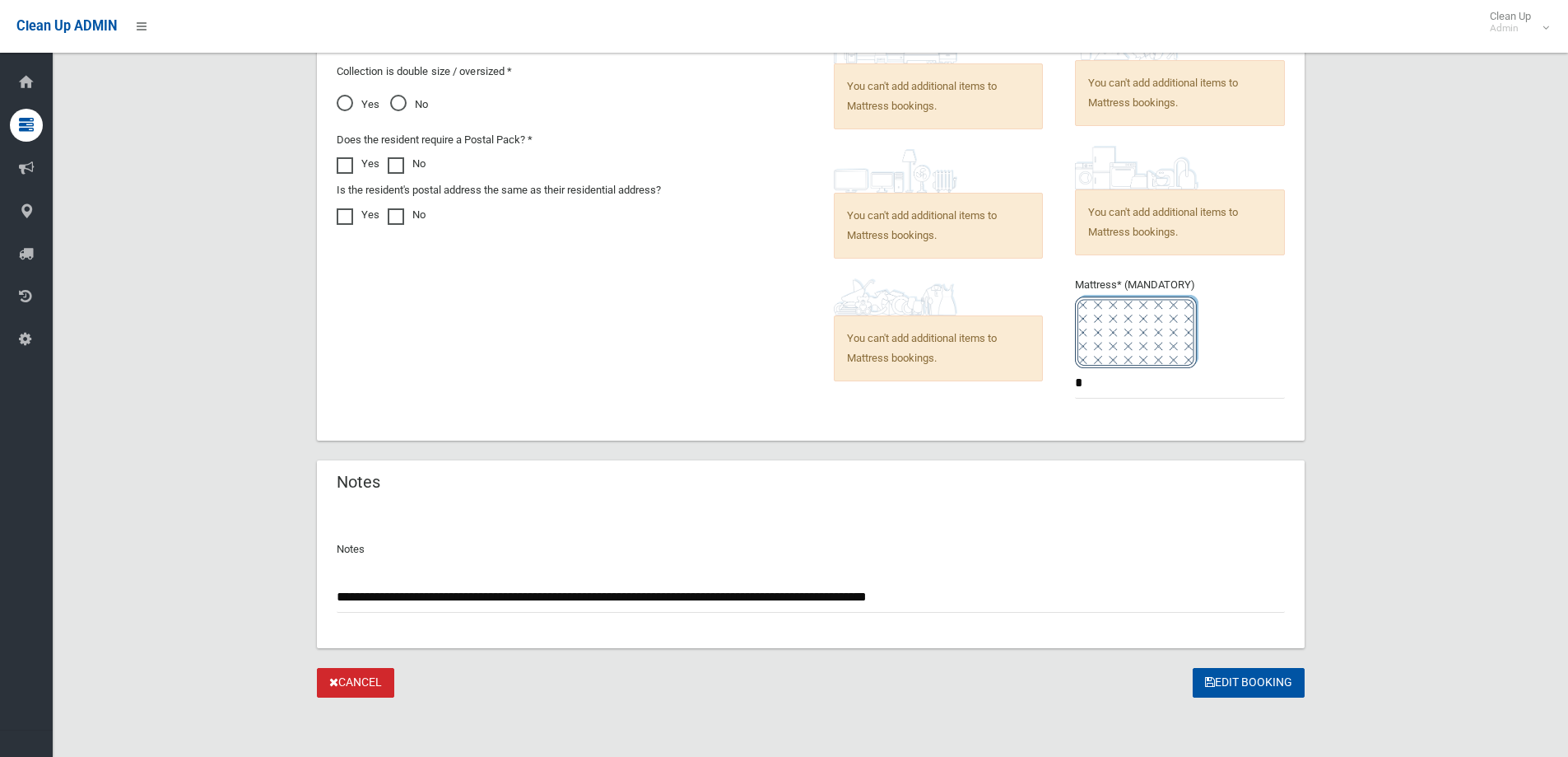
type input "**********"
drag, startPoint x: 463, startPoint y: 593, endPoint x: 921, endPoint y: 539, distance: 461.2
click at [921, 539] on p "Notes" at bounding box center [810, 549] width 948 height 20
click at [1255, 686] on button "Edit Booking" at bounding box center [1248, 683] width 112 height 30
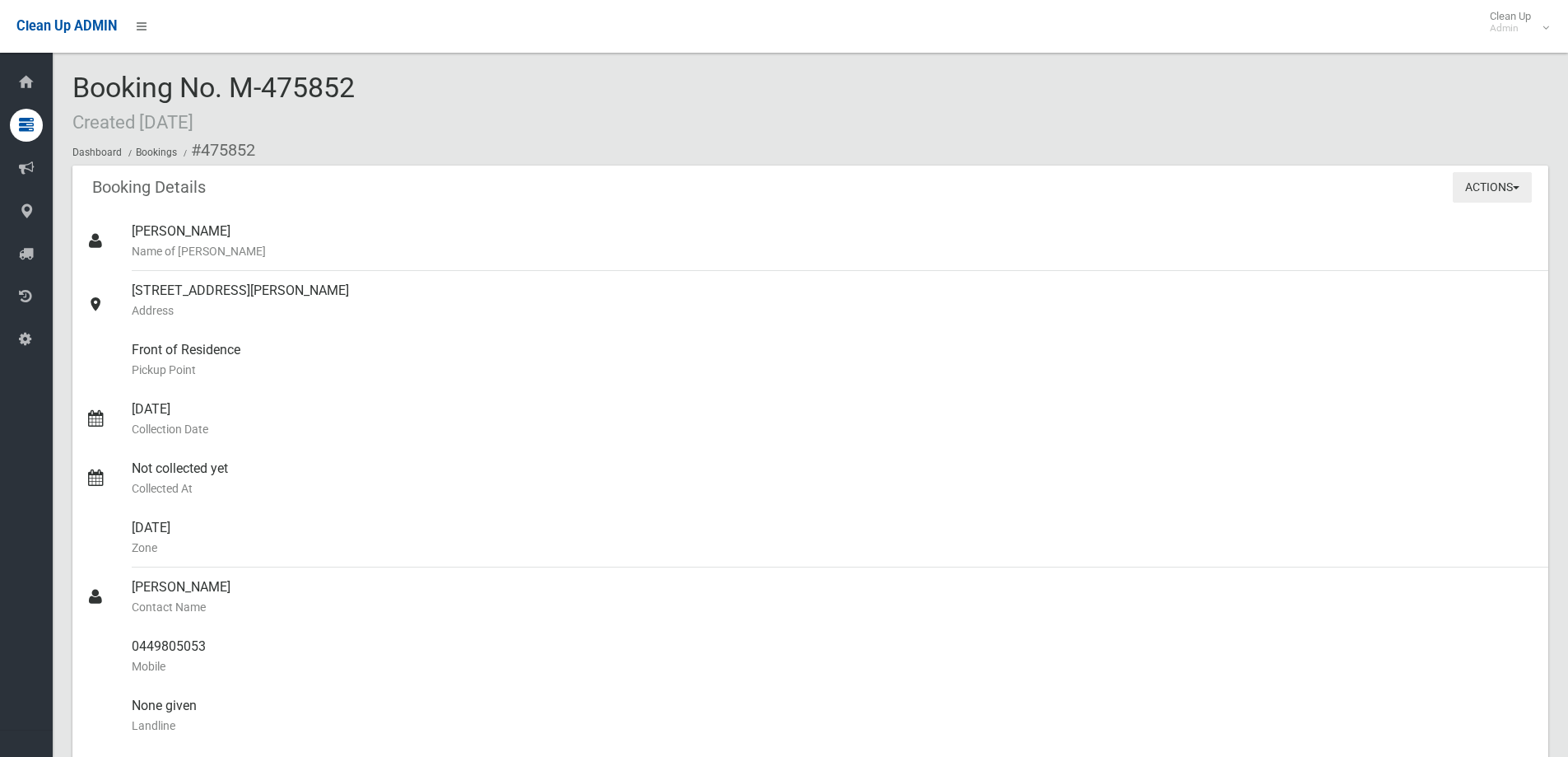
click at [1467, 196] on button "Actions" at bounding box center [1492, 187] width 79 height 30
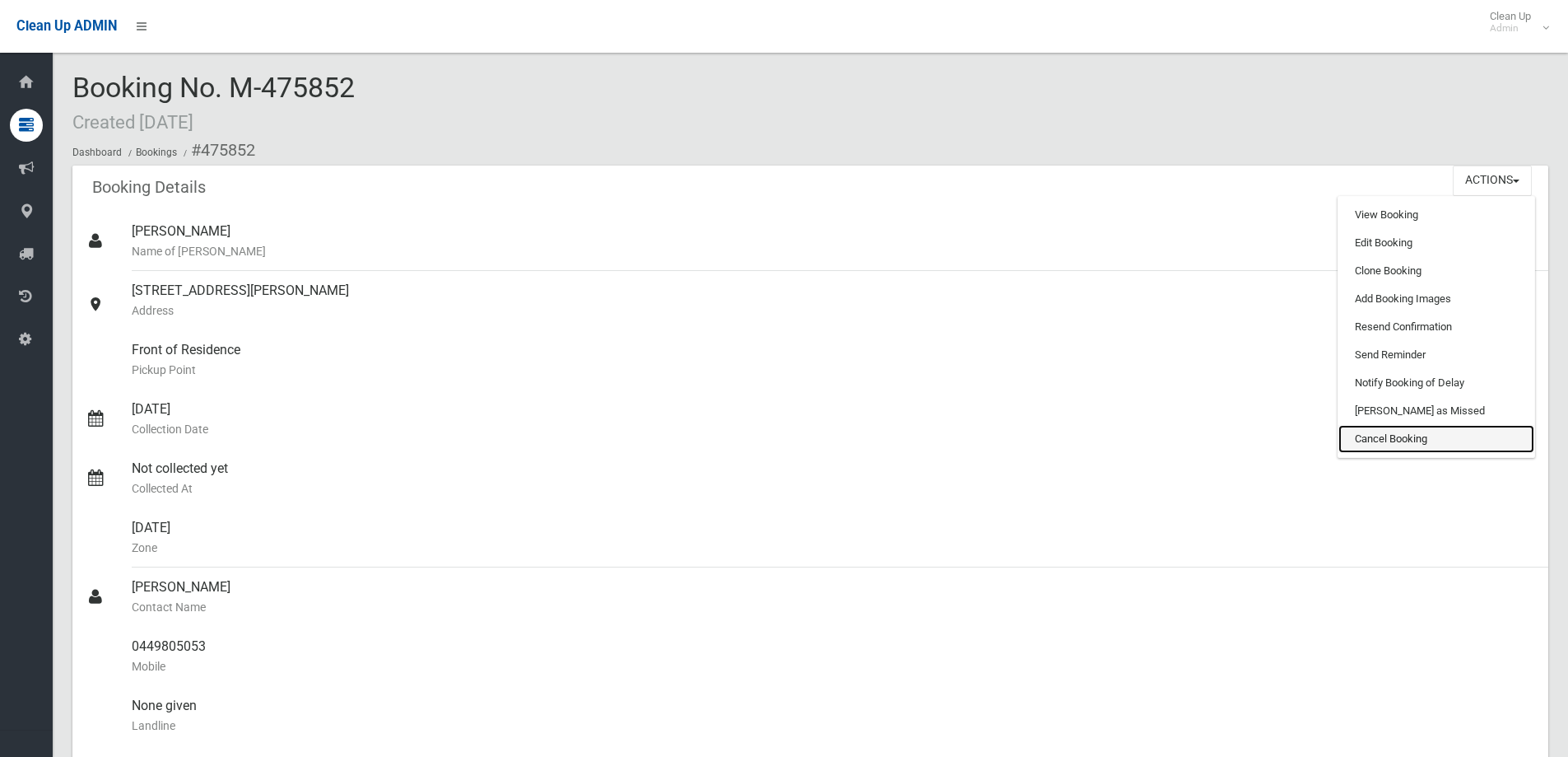
click at [1404, 435] on link "Cancel Booking" at bounding box center [1436, 438] width 196 height 28
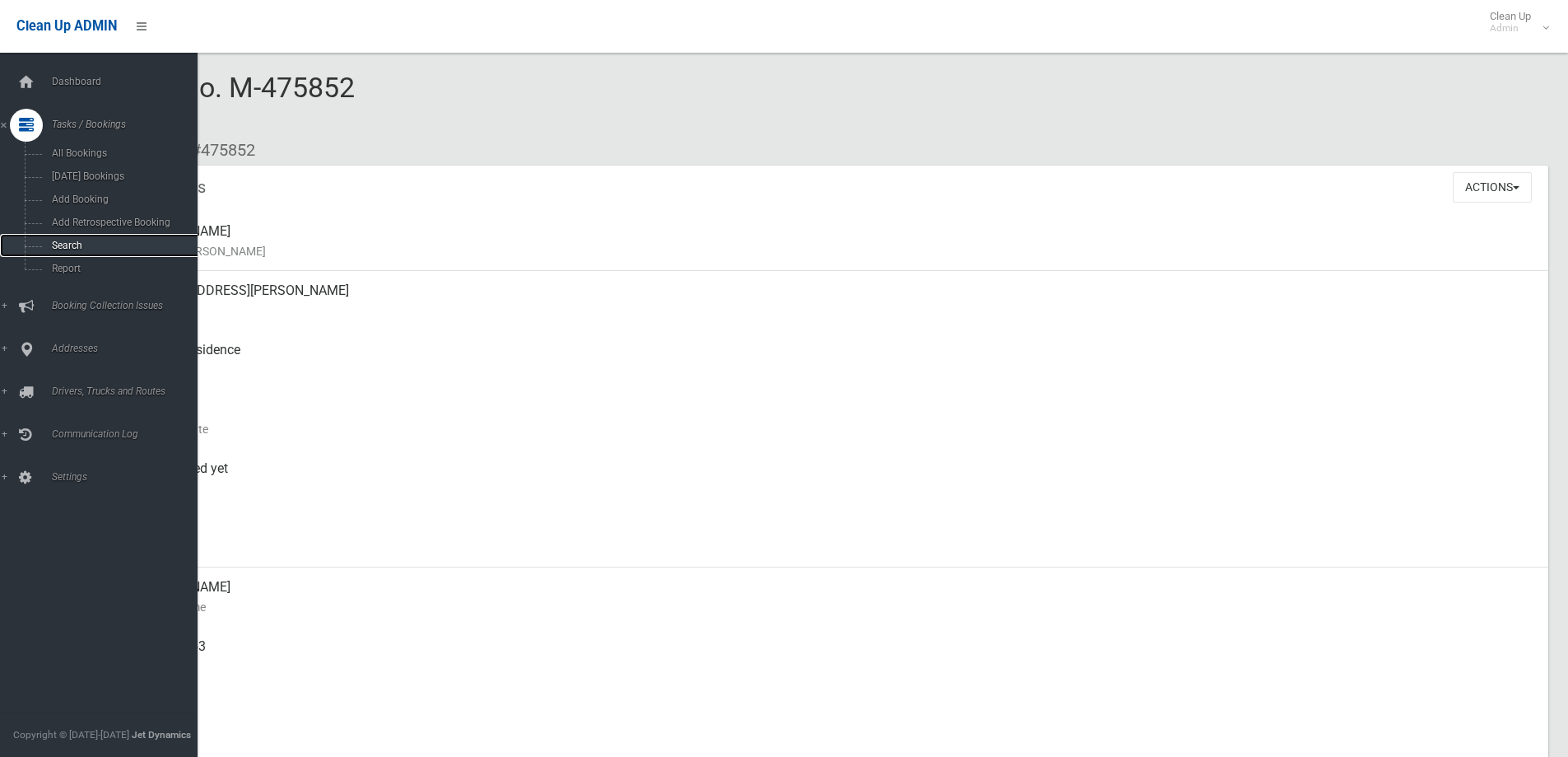
click at [105, 245] on span "Search" at bounding box center [121, 245] width 149 height 12
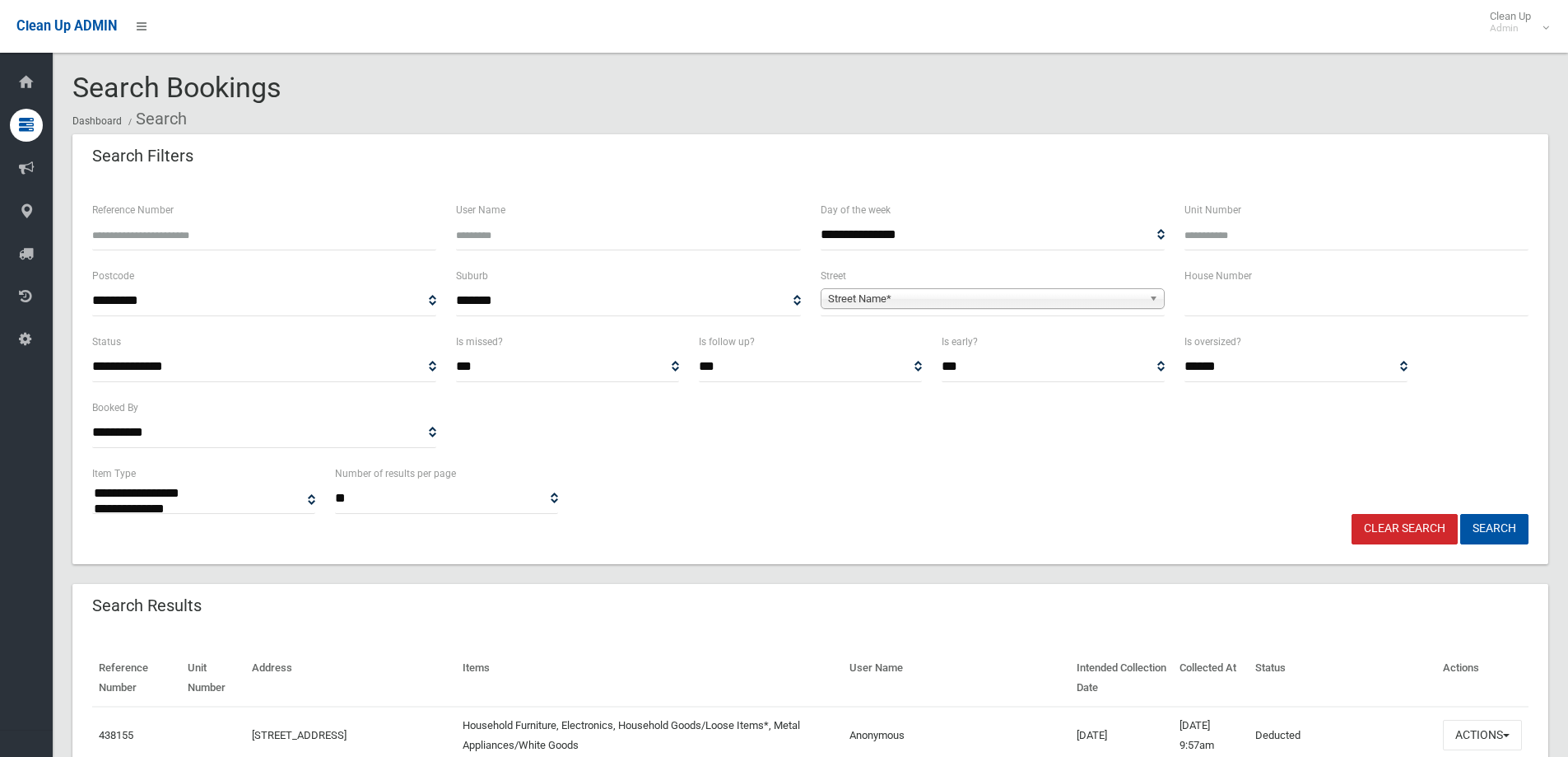
select select
click at [994, 291] on span "Street Name*" at bounding box center [985, 299] width 314 height 20
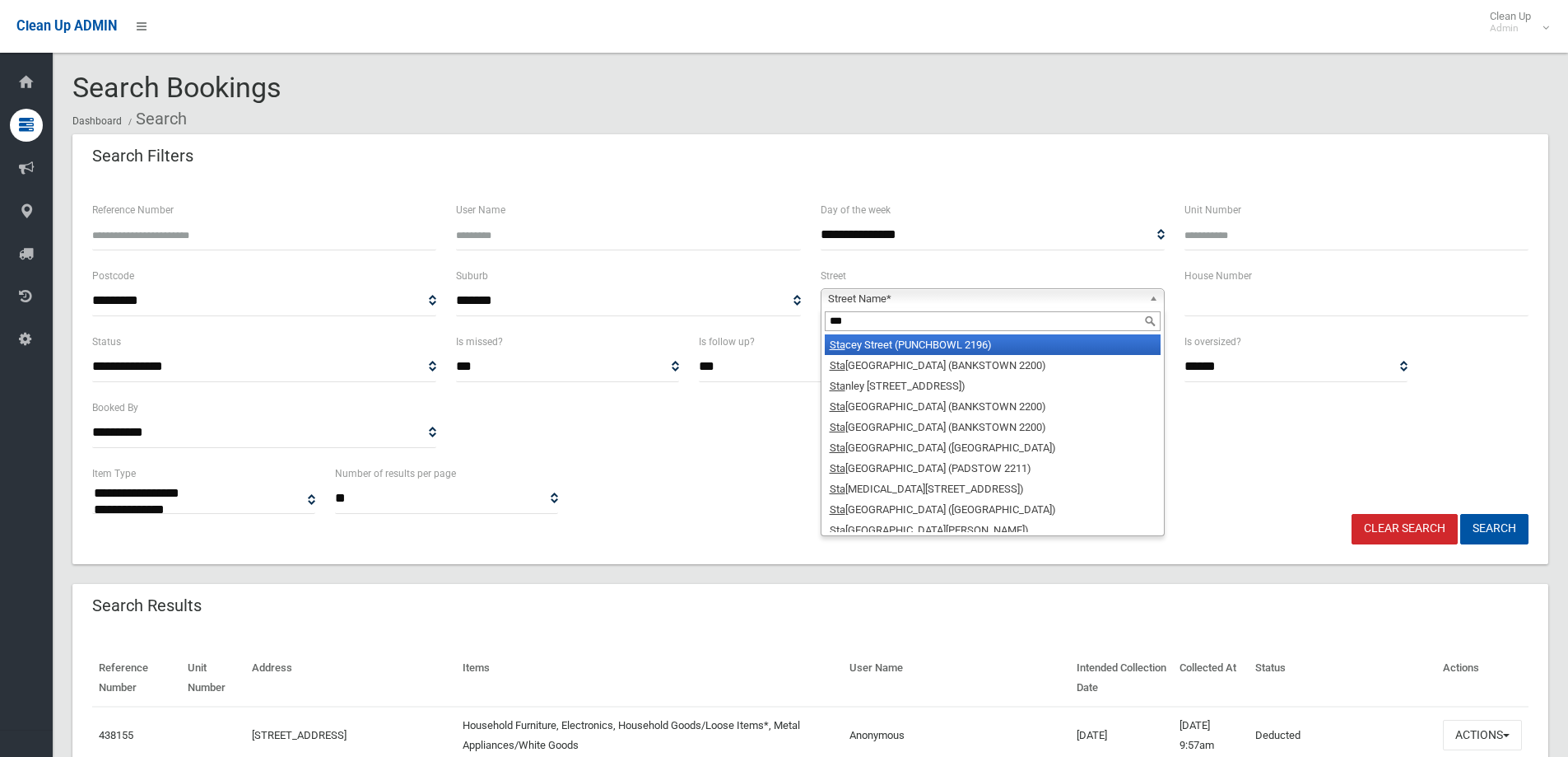
type input "****"
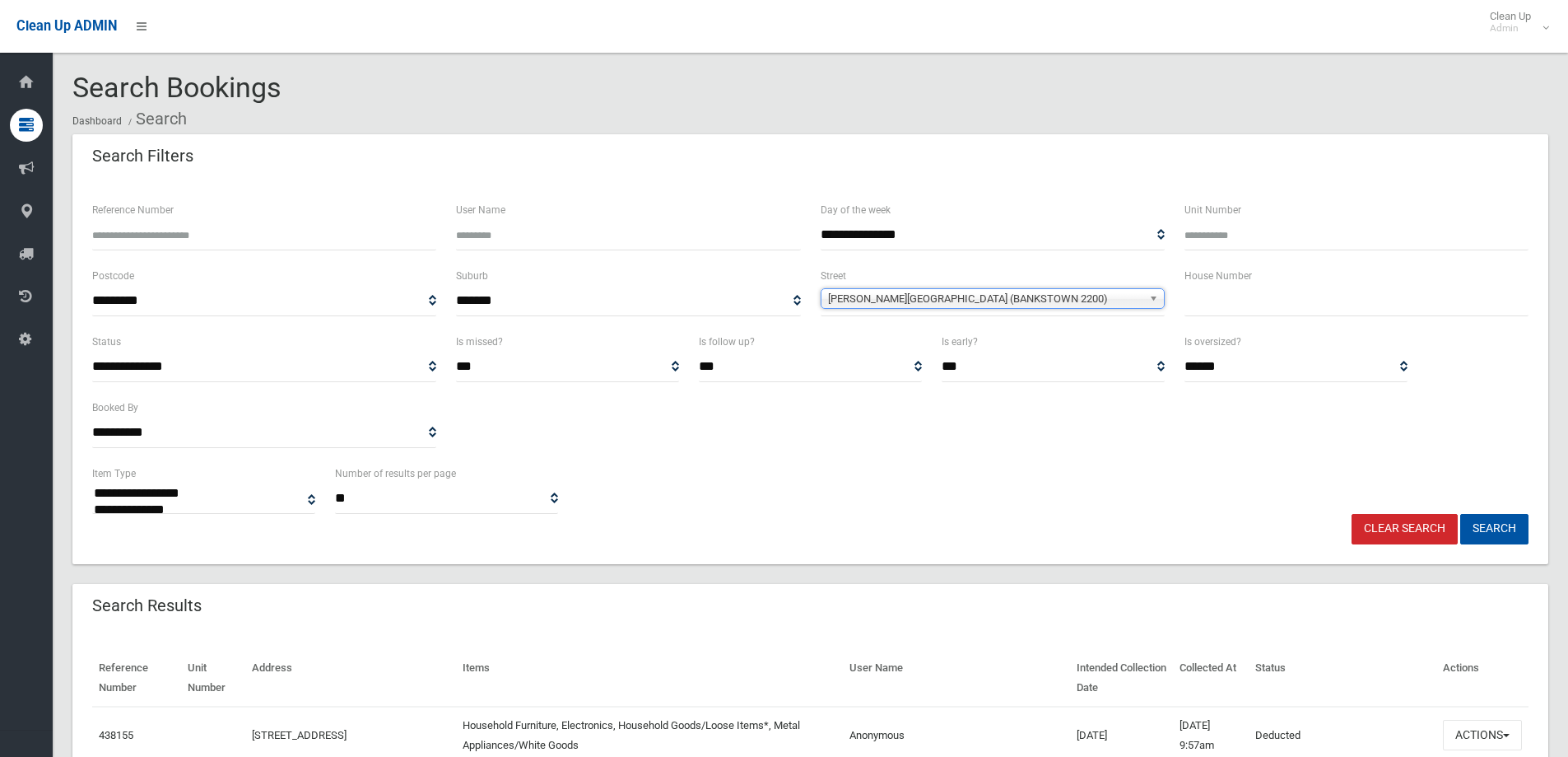
click at [1223, 303] on input "text" at bounding box center [1357, 301] width 344 height 30
type input "**"
click at [1495, 514] on button "Search" at bounding box center [1495, 529] width 68 height 30
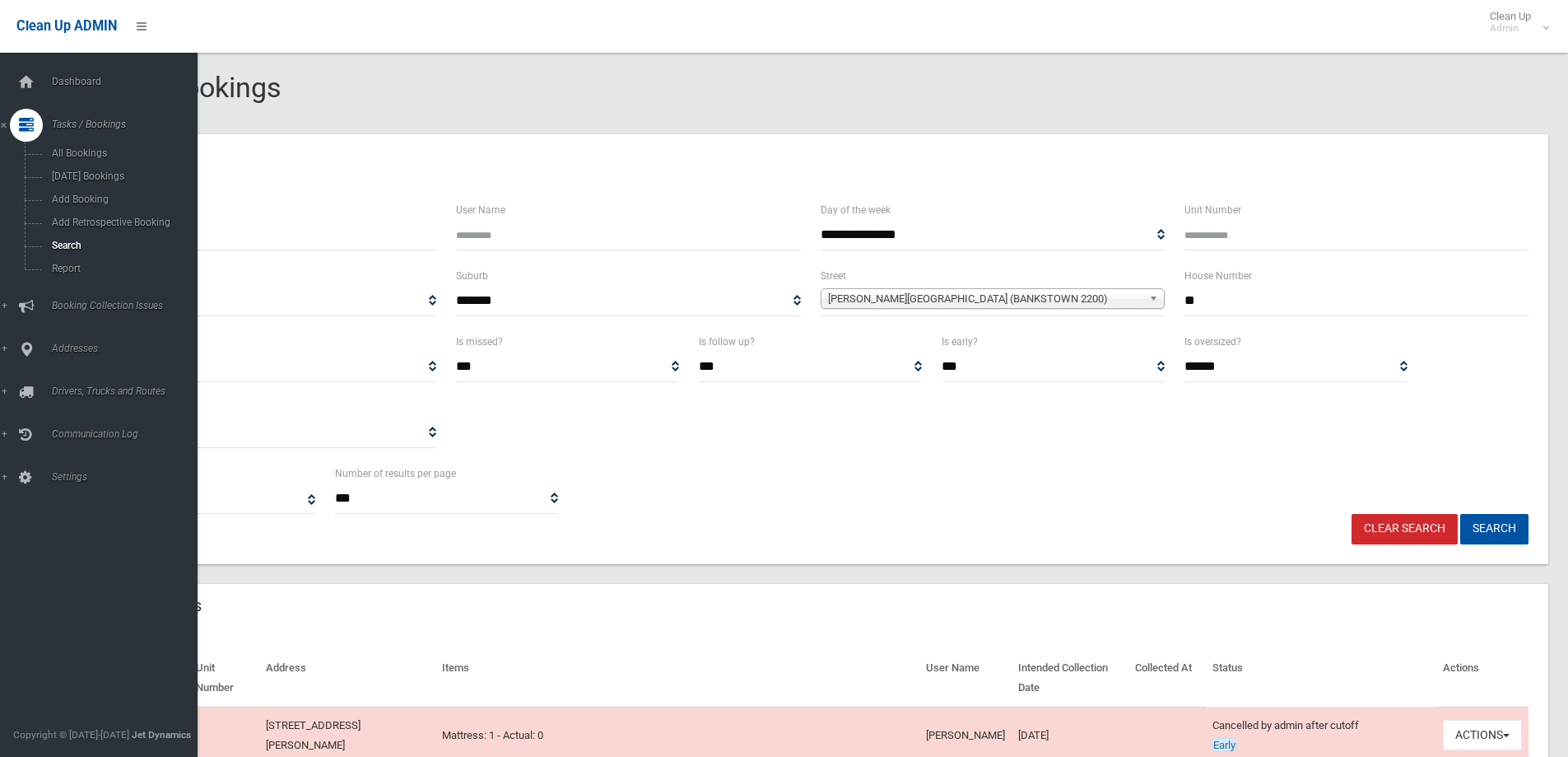
select select
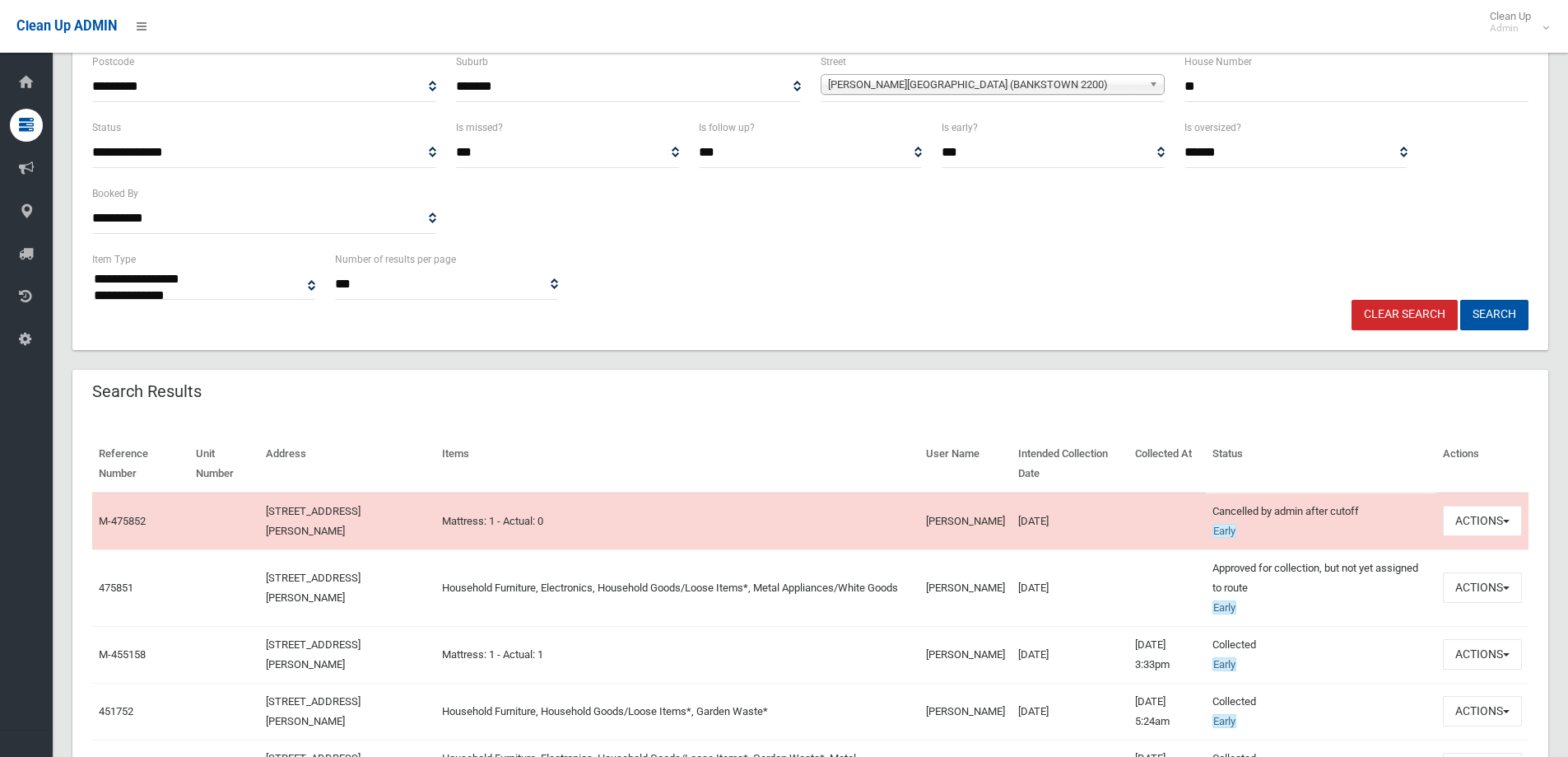
scroll to position [247, 0]
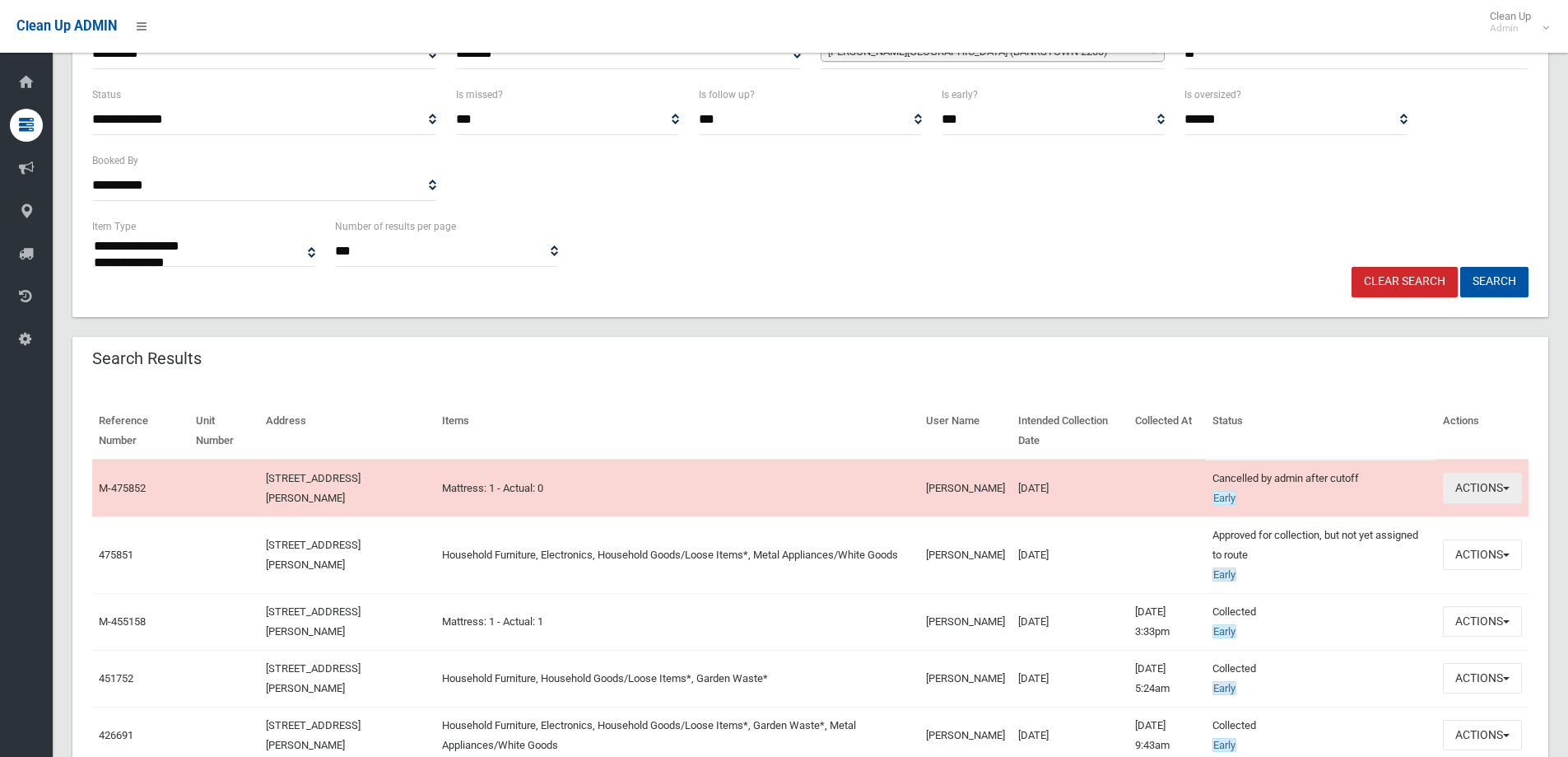
click at [1477, 484] on button "Actions" at bounding box center [1482, 488] width 79 height 30
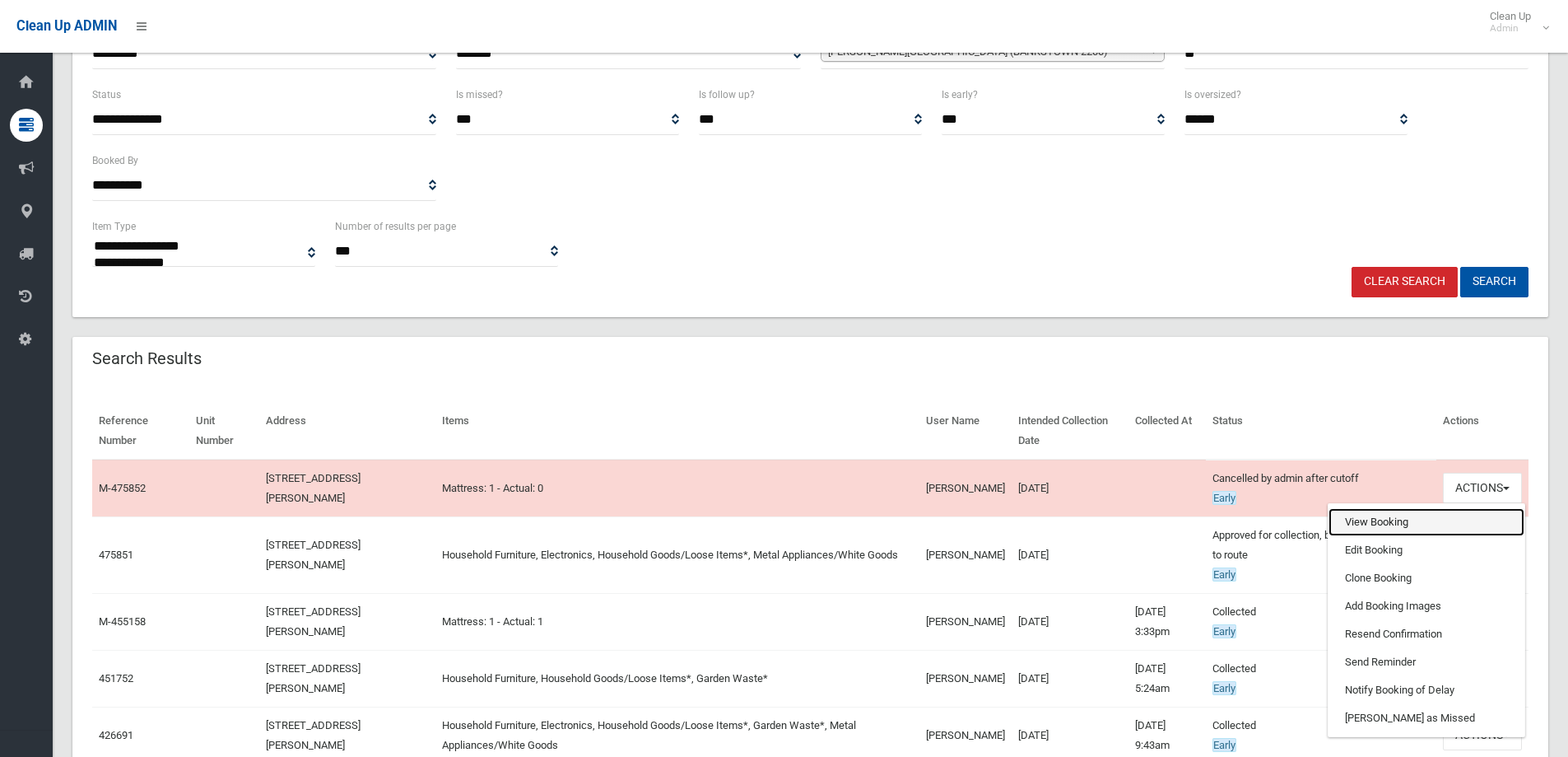
click at [1384, 532] on link "View Booking" at bounding box center [1426, 521] width 196 height 28
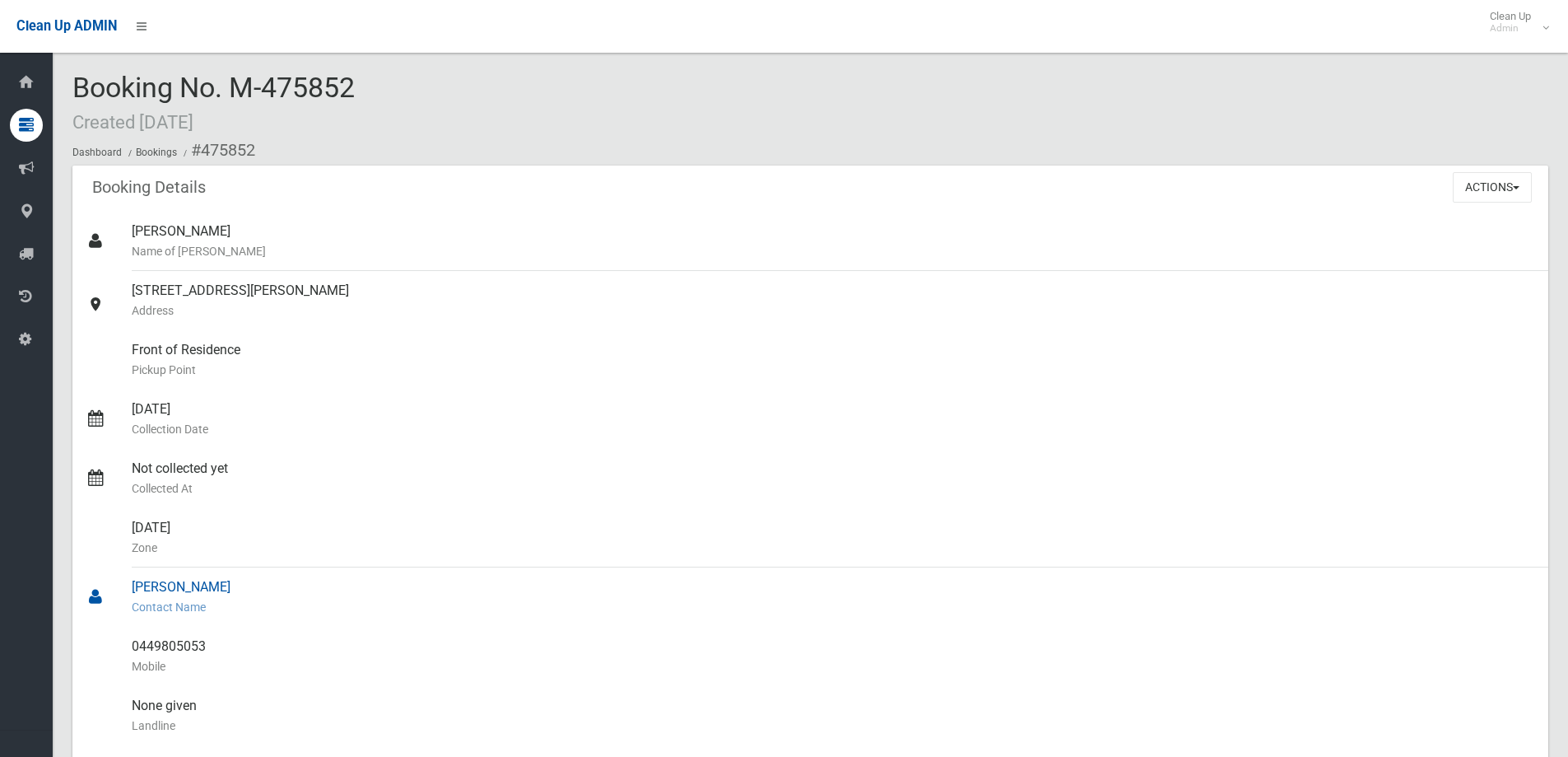
scroll to position [494, 0]
